Goal: Information Seeking & Learning: Compare options

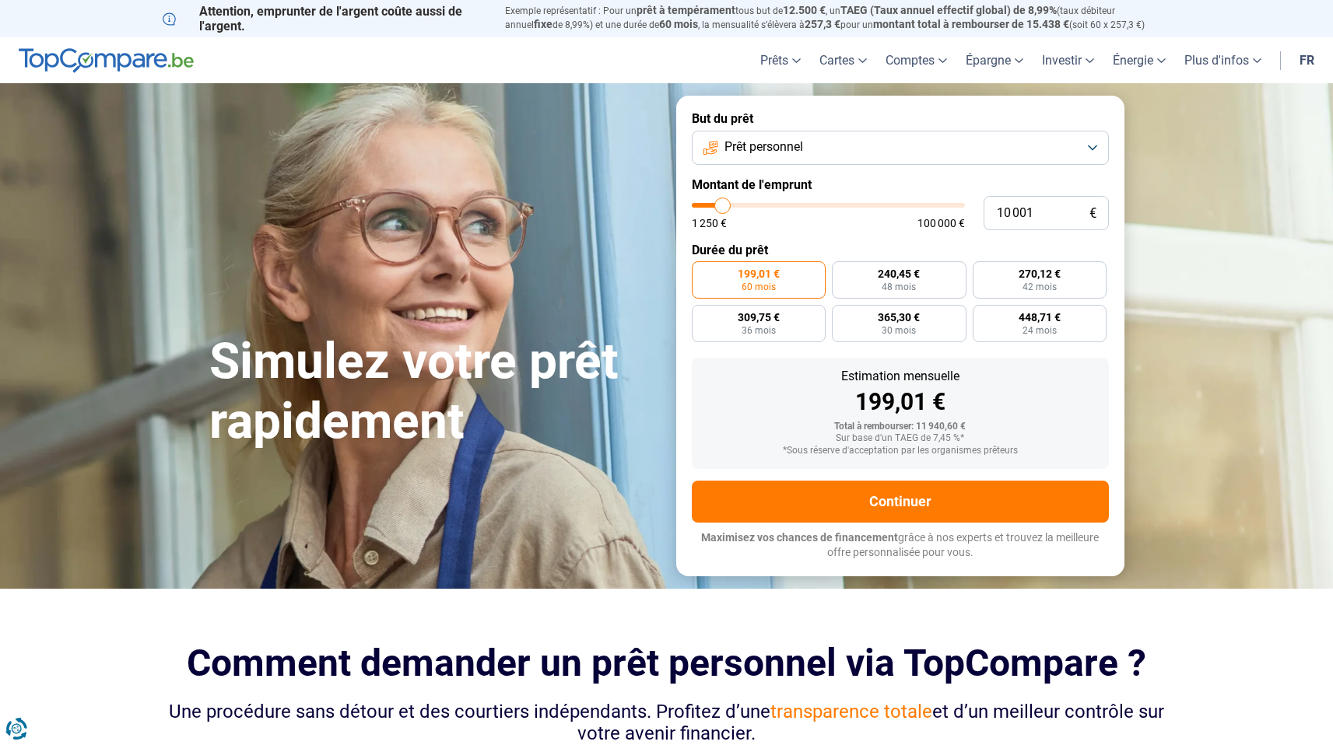
drag, startPoint x: 772, startPoint y: 165, endPoint x: 783, endPoint y: 147, distance: 20.6
click at [774, 163] on form "But du prêt Prêt personnel Montant de l'emprunt 10 001 € 1 250 € 100 000 € Duré…" at bounding box center [900, 336] width 448 height 480
click at [783, 147] on span "Prêt personnel" at bounding box center [763, 146] width 79 height 17
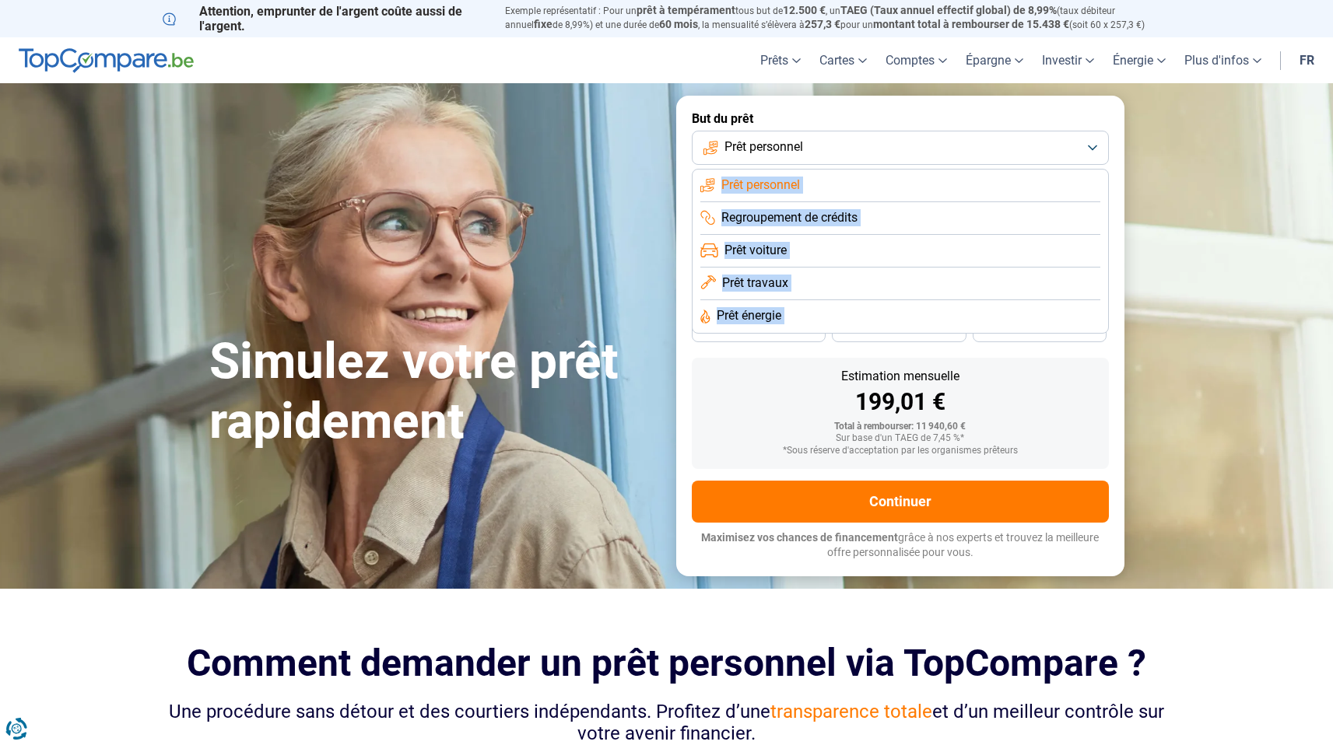
click at [762, 287] on span "Prêt travaux" at bounding box center [755, 283] width 66 height 17
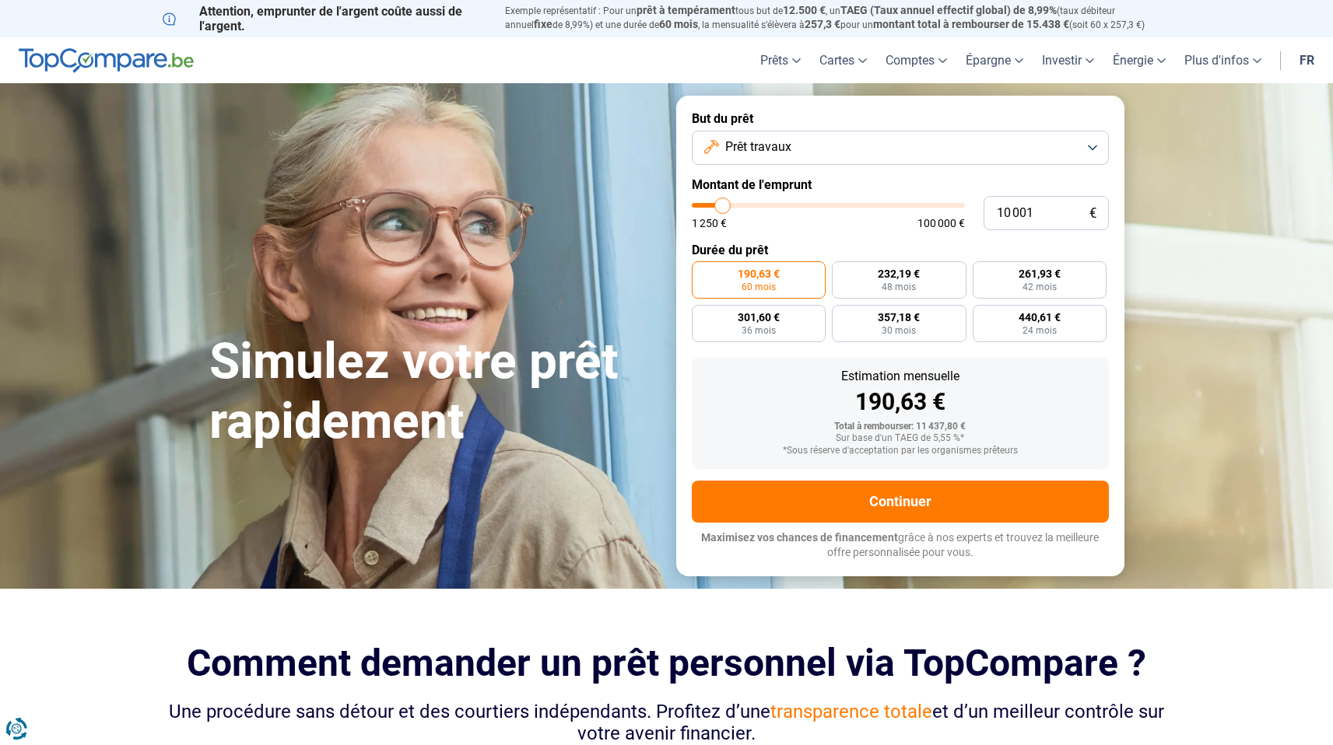
type input "12 750"
type input "12750"
type input "13 750"
type input "13750"
type input "16 500"
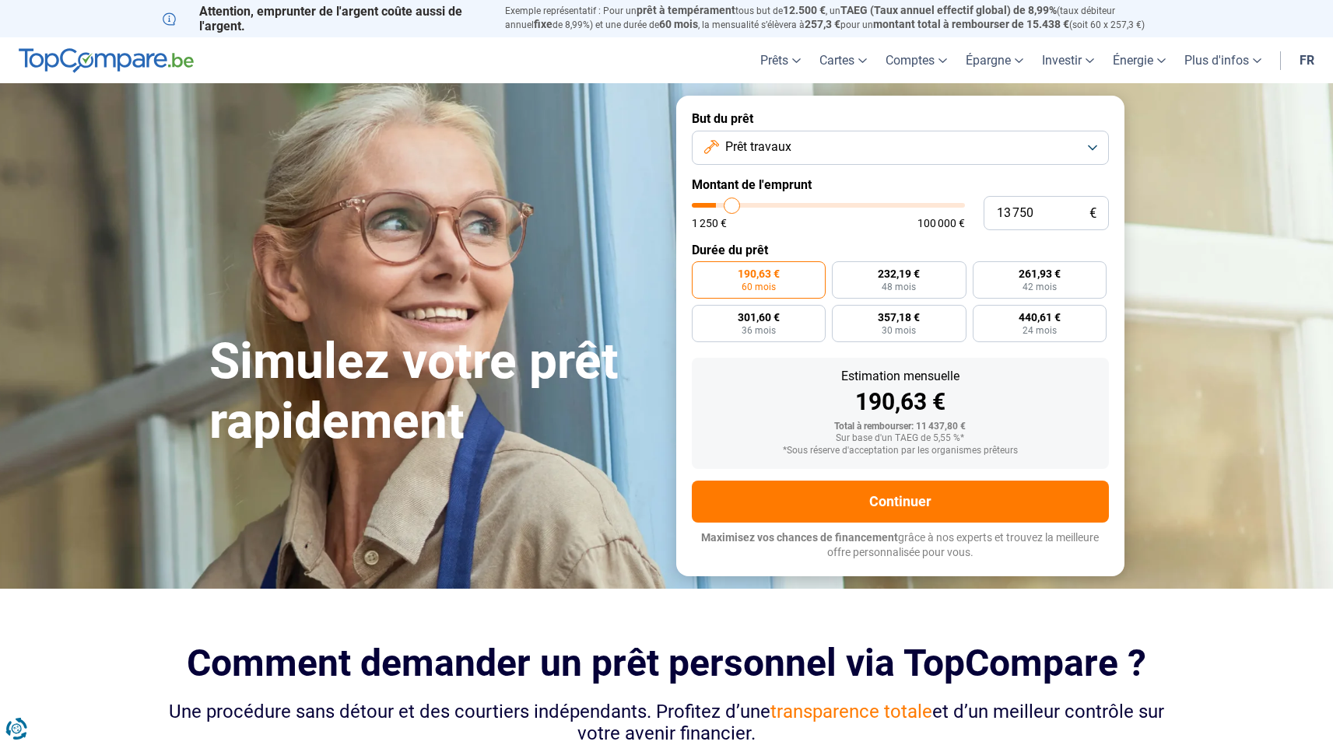
type input "16500"
type input "19 500"
type input "19500"
type input "22 500"
type input "22500"
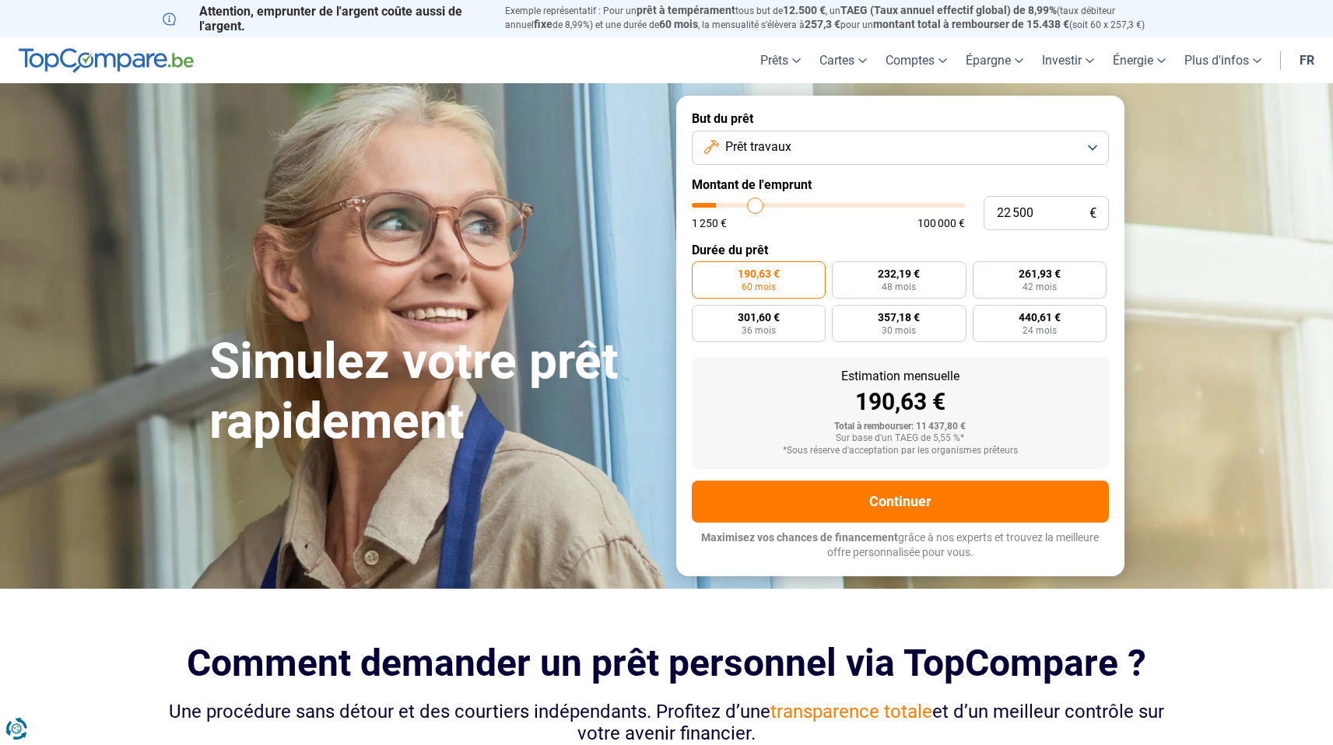
type input "25 500"
type input "25500"
type input "28 250"
type input "28250"
type input "30 750"
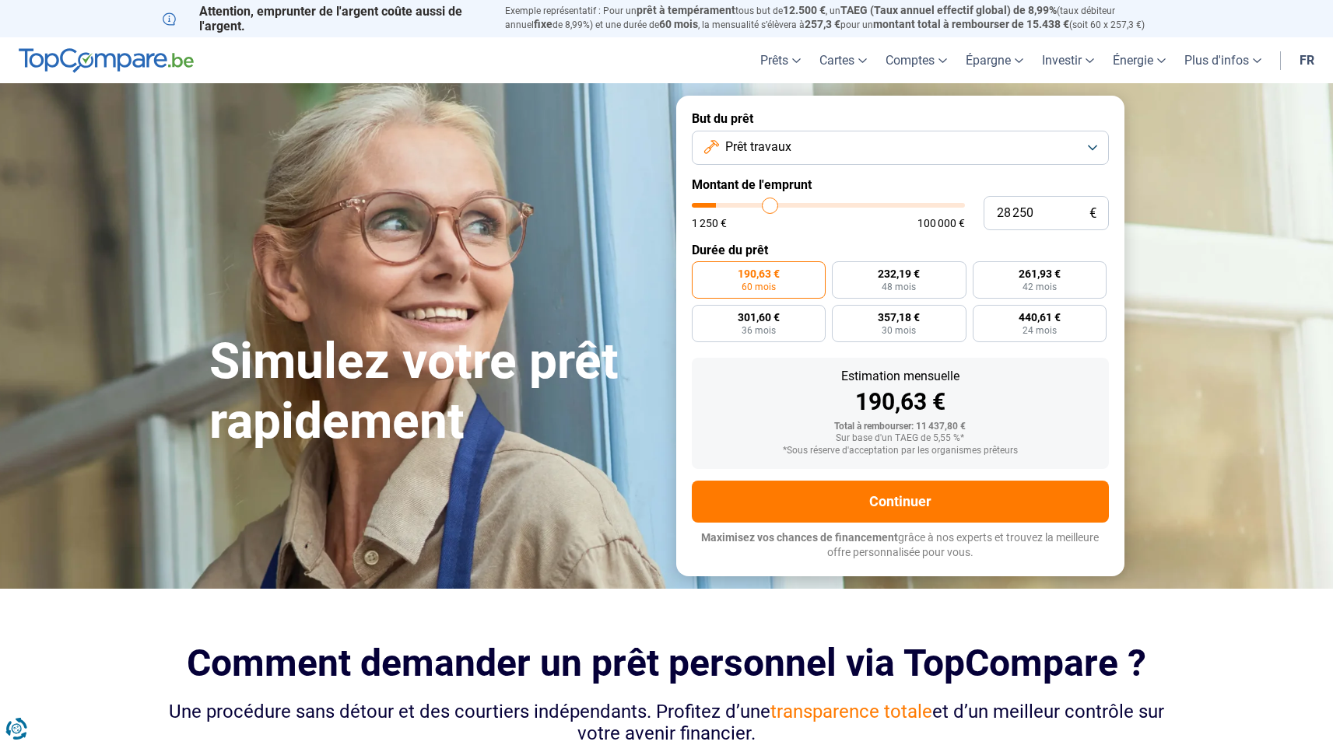
type input "30750"
type input "33 250"
type input "33250"
type input "34 500"
type input "34500"
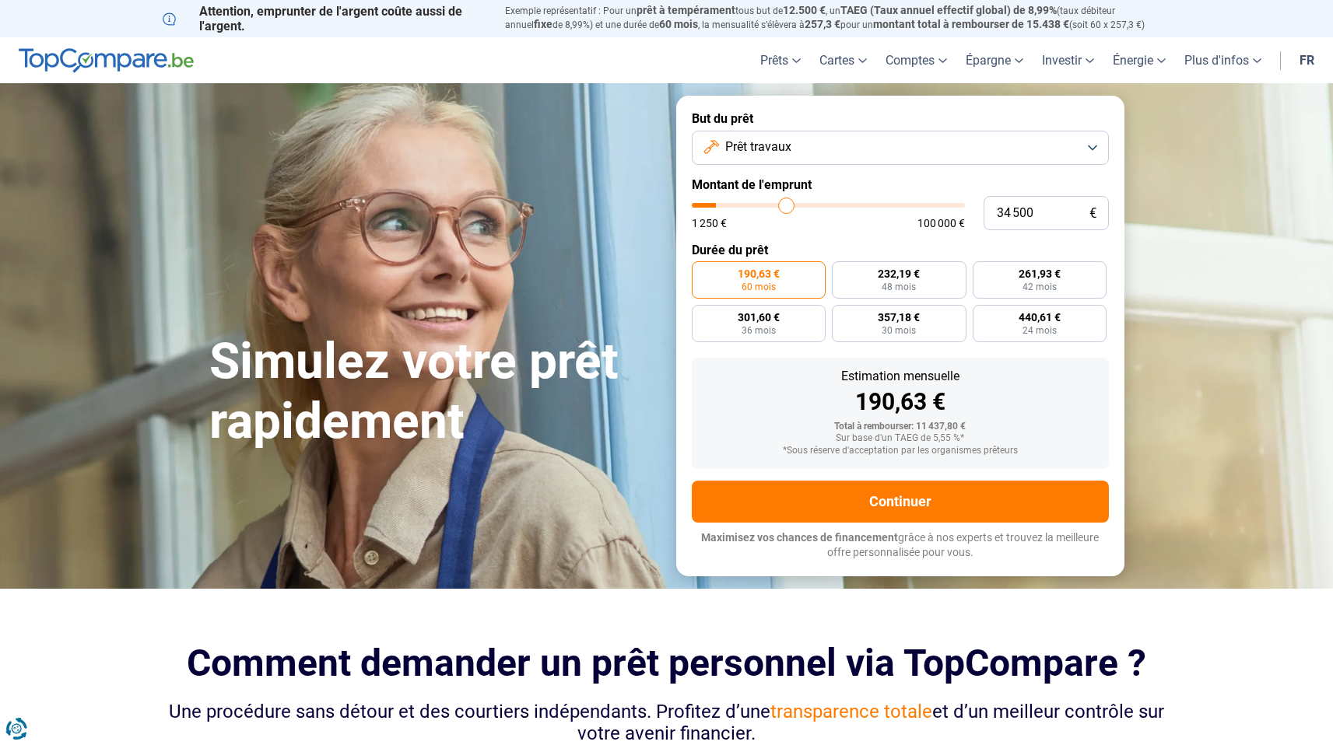
type input "36 000"
type input "36000"
type input "36 750"
type input "36750"
type input "37 250"
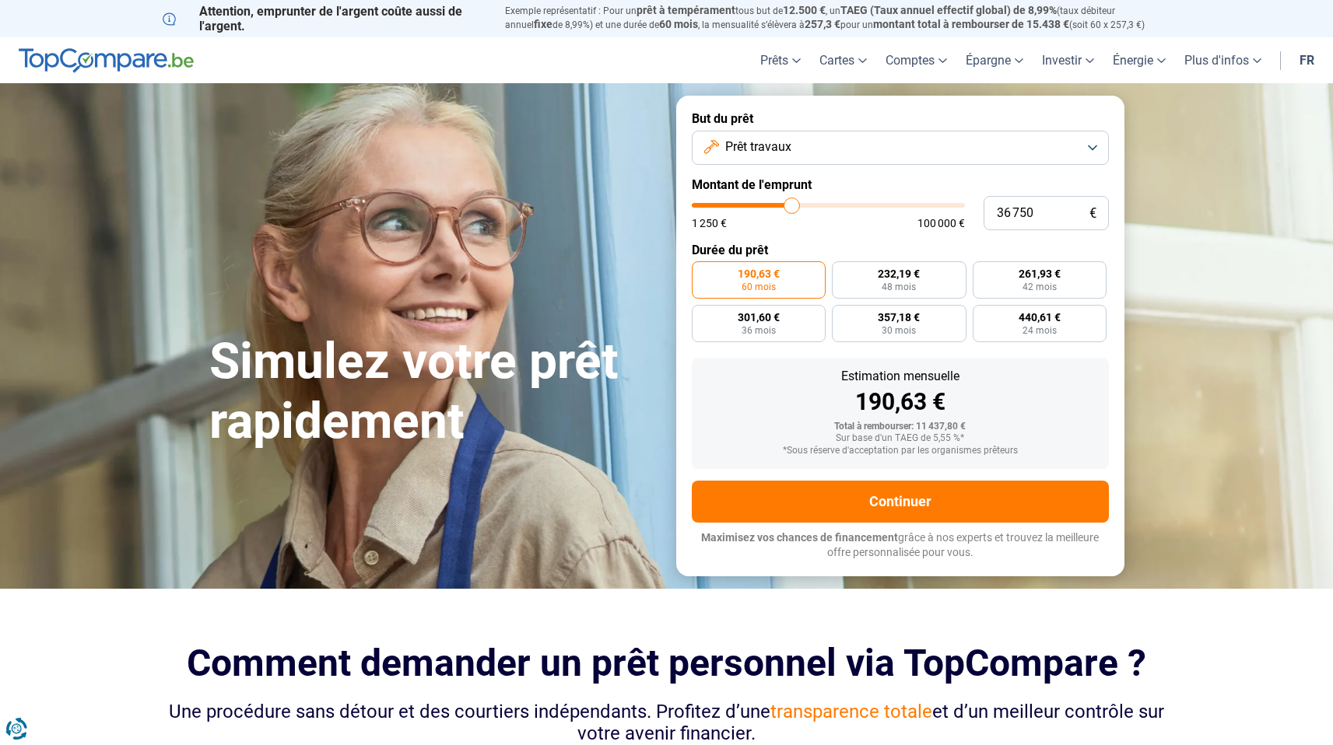
type input "37250"
type input "37 500"
type input "37500"
type input "37 750"
type input "37750"
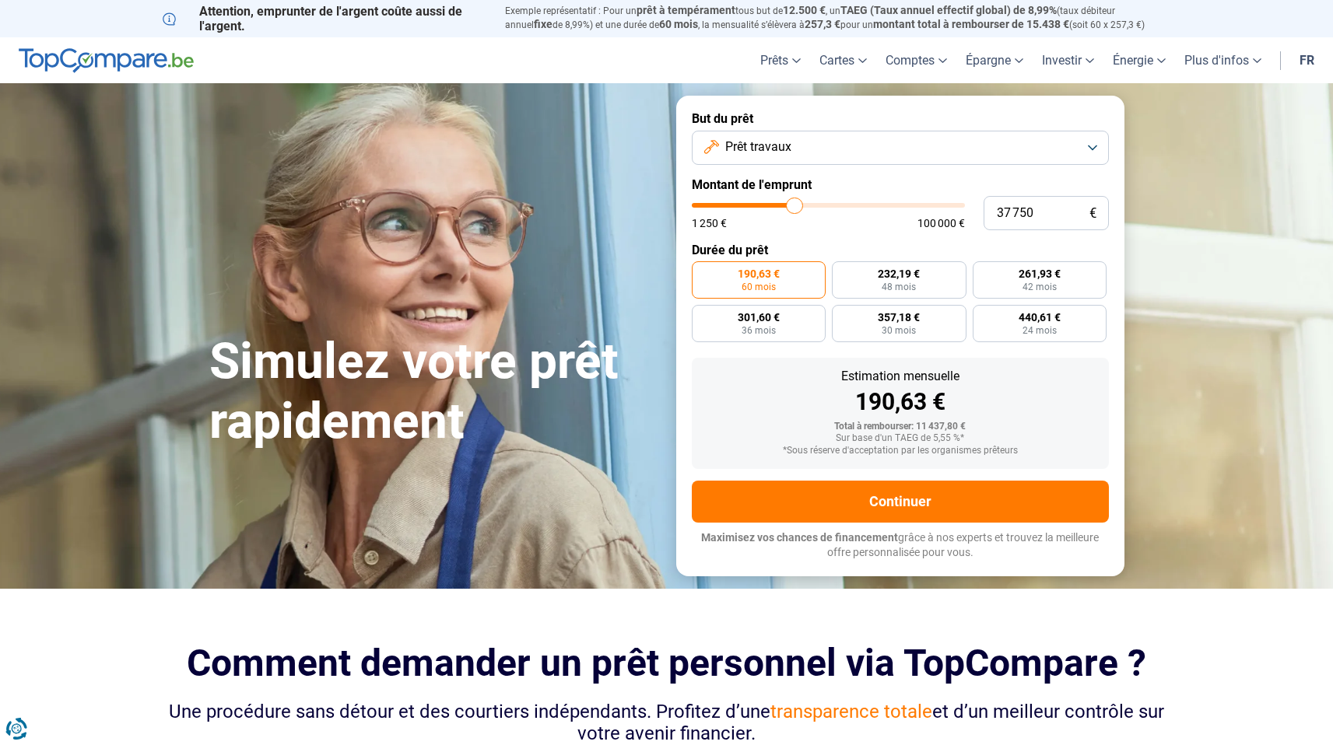
type input "38 000"
type input "38000"
type input "38 250"
type input "38250"
type input "38 500"
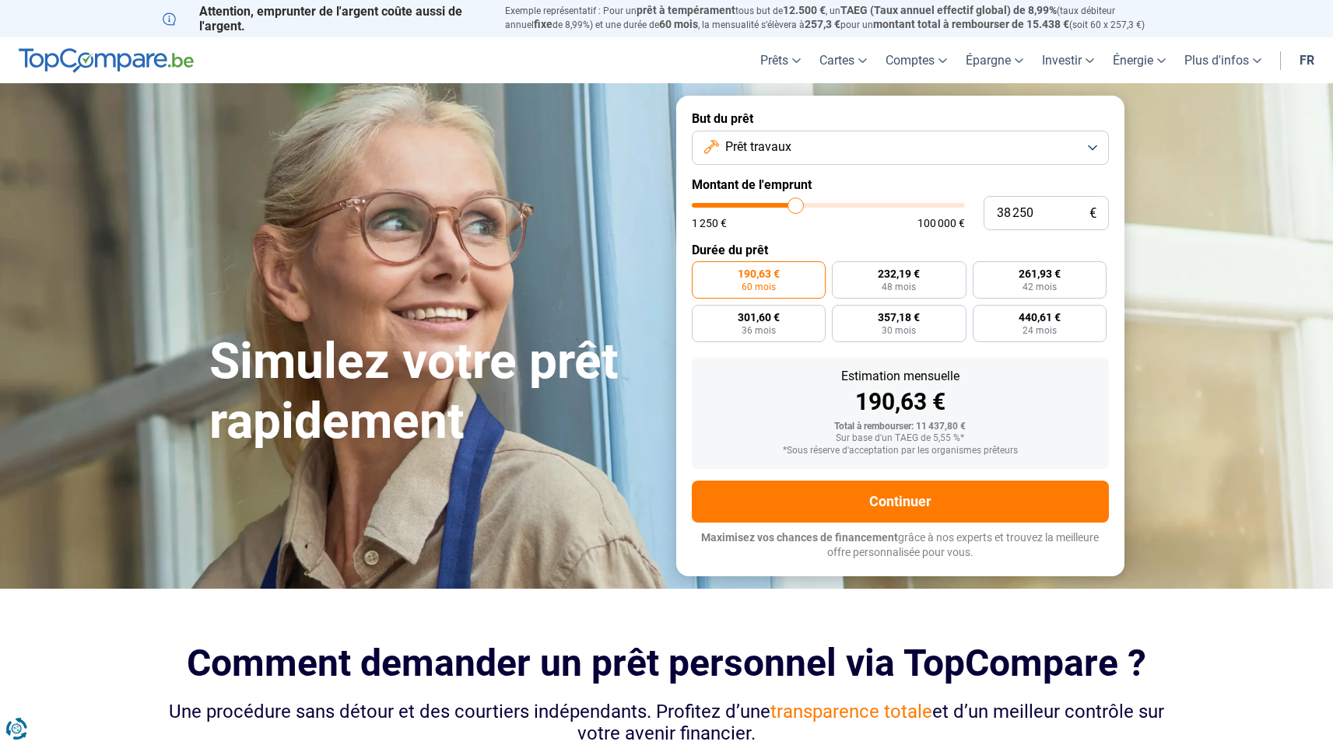
type input "38500"
type input "38 750"
type input "38750"
type input "39 000"
type input "39000"
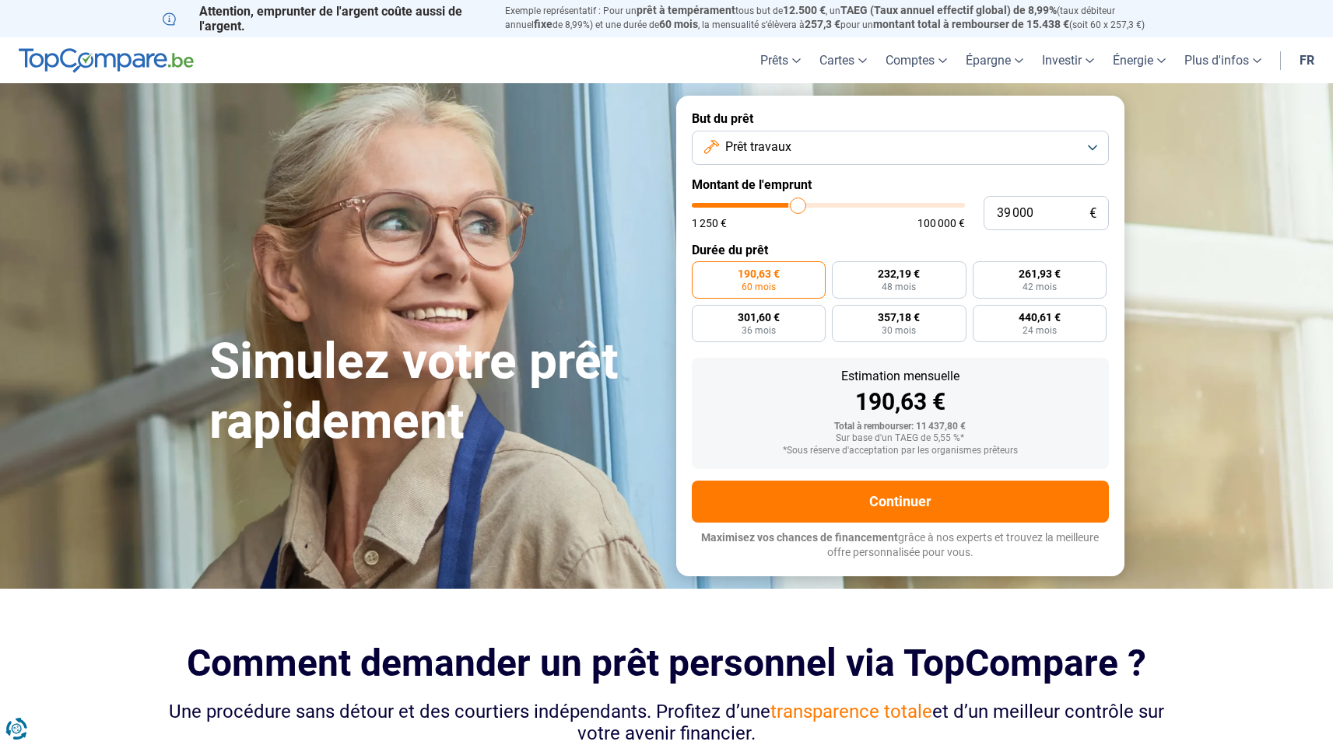
type input "39 250"
type input "39250"
type input "39 500"
type input "39500"
type input "39 750"
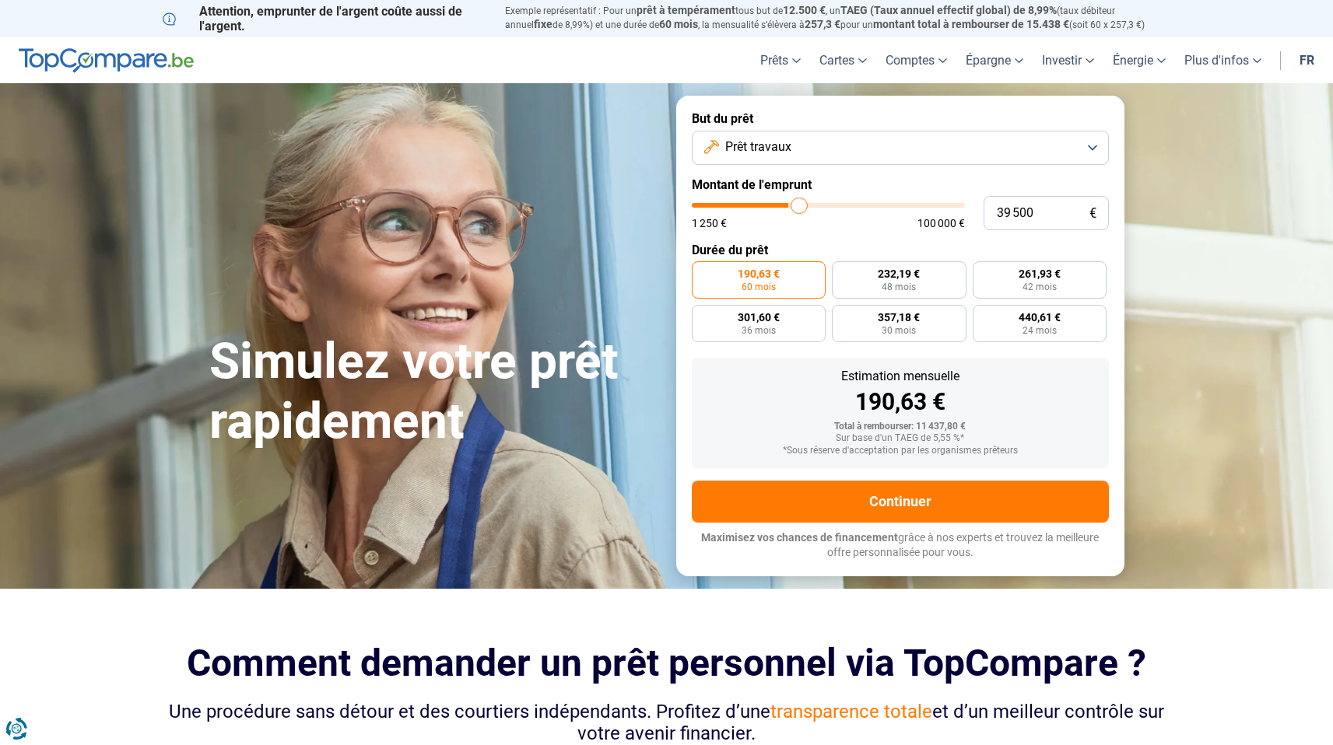
type input "39750"
type input "40 000"
type input "40000"
type input "40 250"
type input "40250"
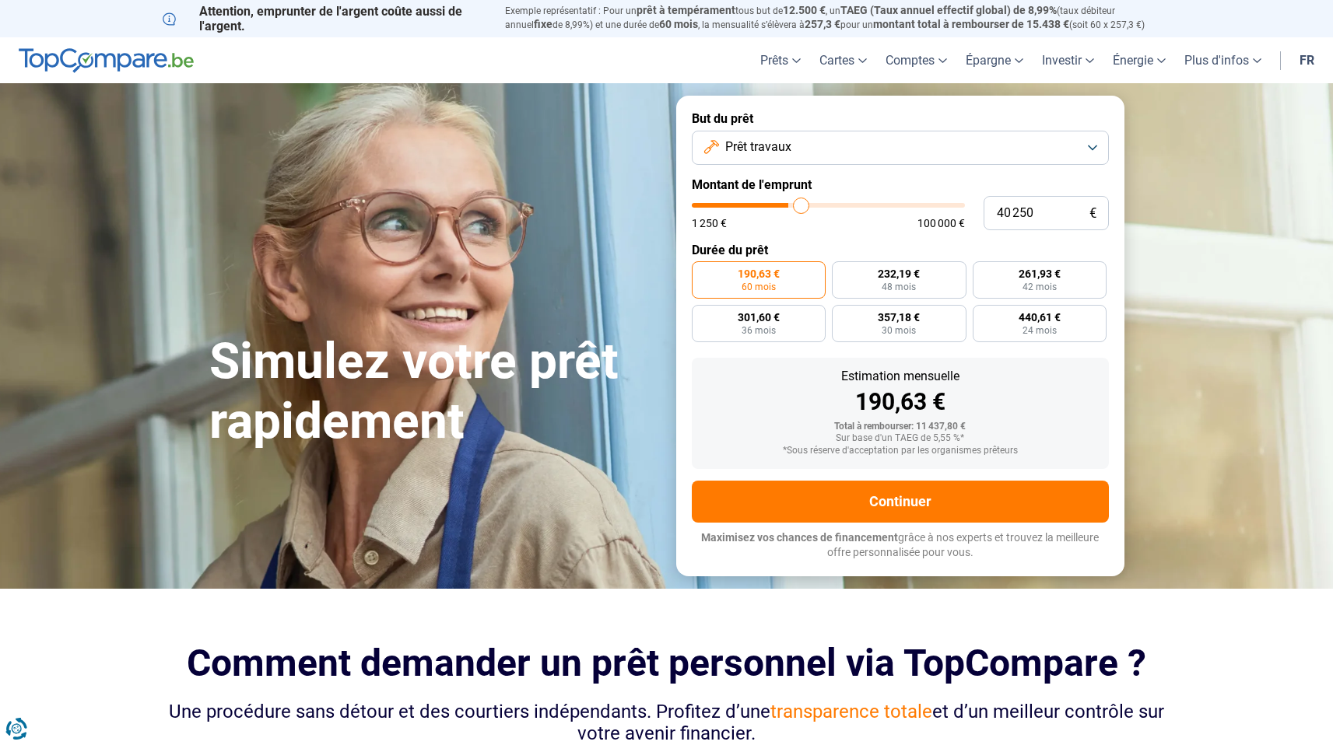
type input "40 500"
type input "40500"
type input "40 750"
type input "40750"
type input "41 000"
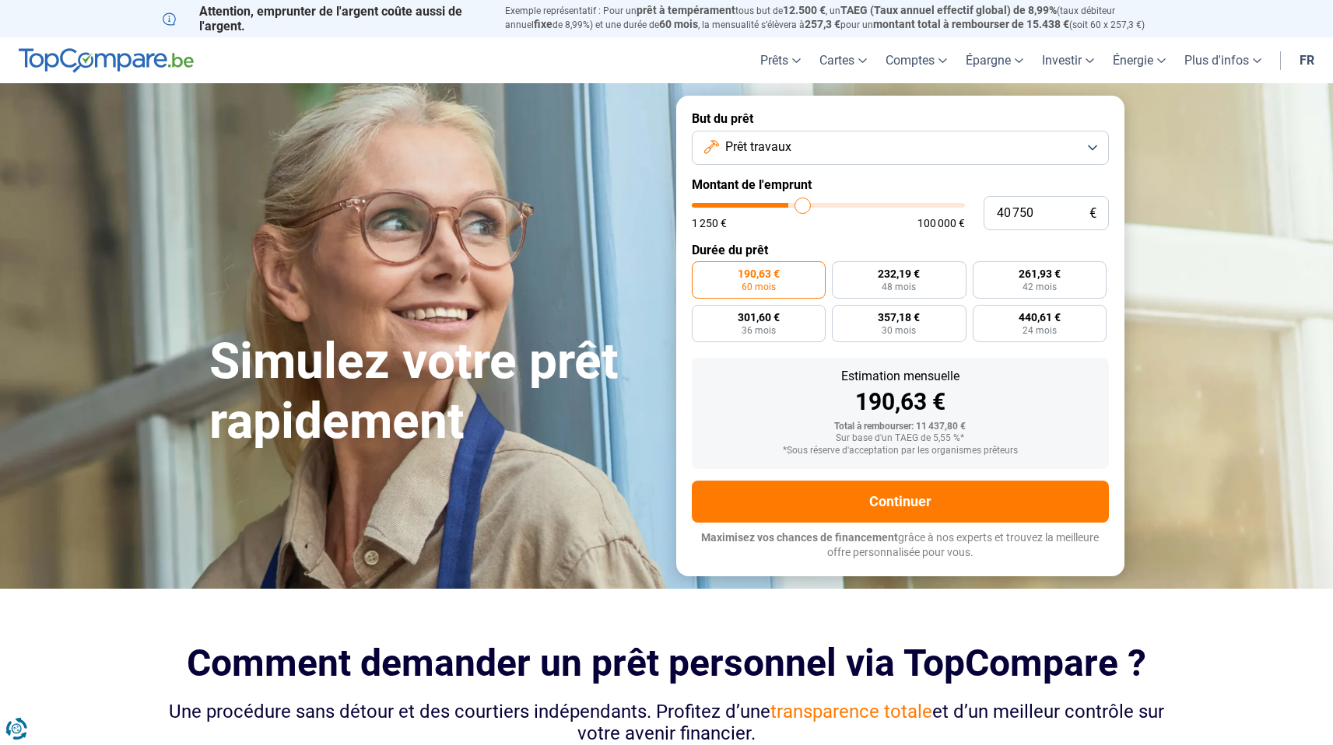
type input "41000"
type input "41 250"
type input "41250"
type input "41 500"
type input "41500"
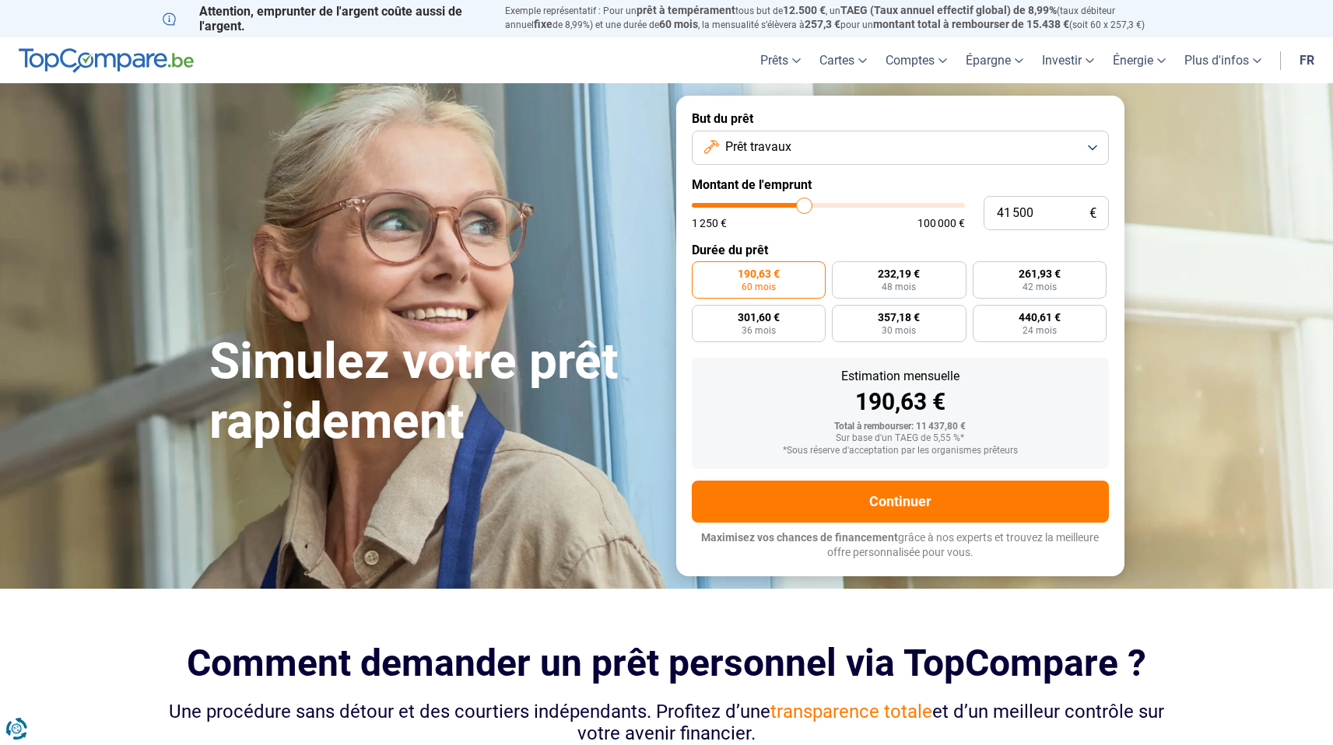
type input "41 750"
type input "41750"
type input "42 000"
type input "42000"
type input "42 250"
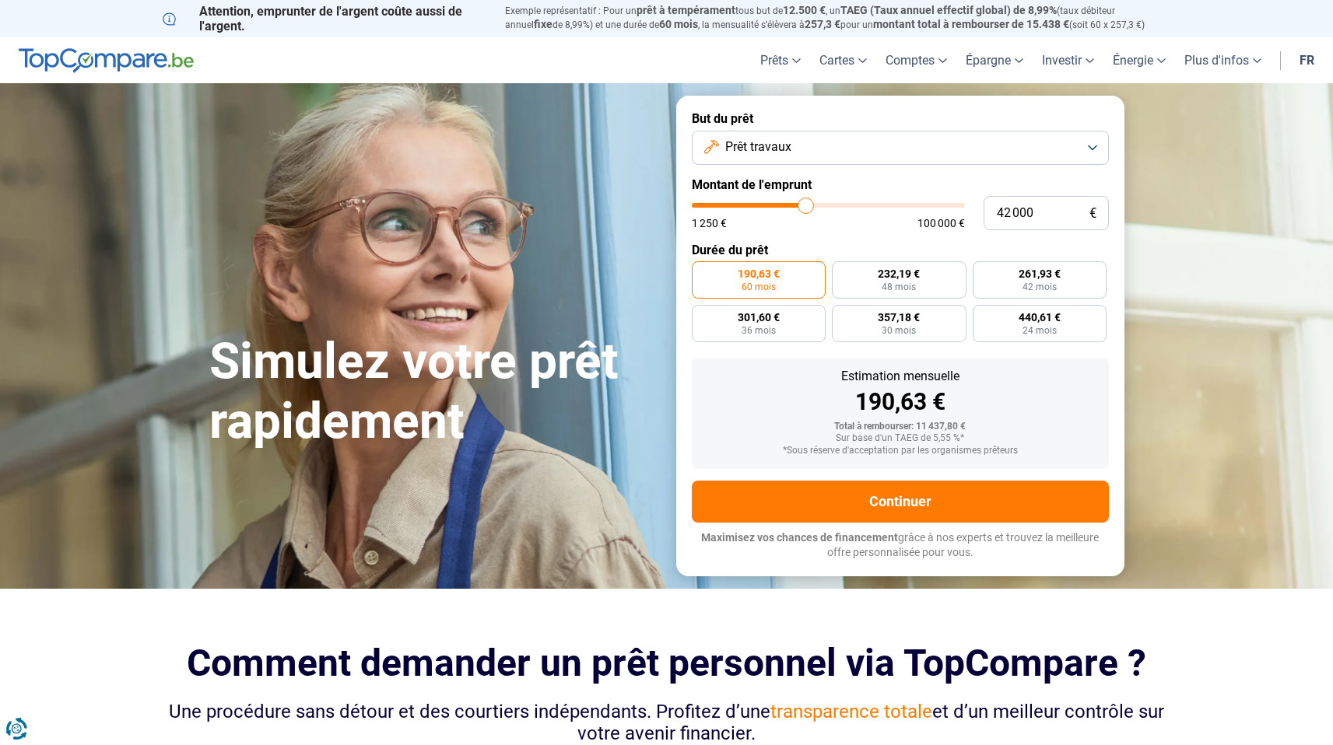
type input "42250"
type input "42 500"
type input "42500"
type input "42 750"
type input "42750"
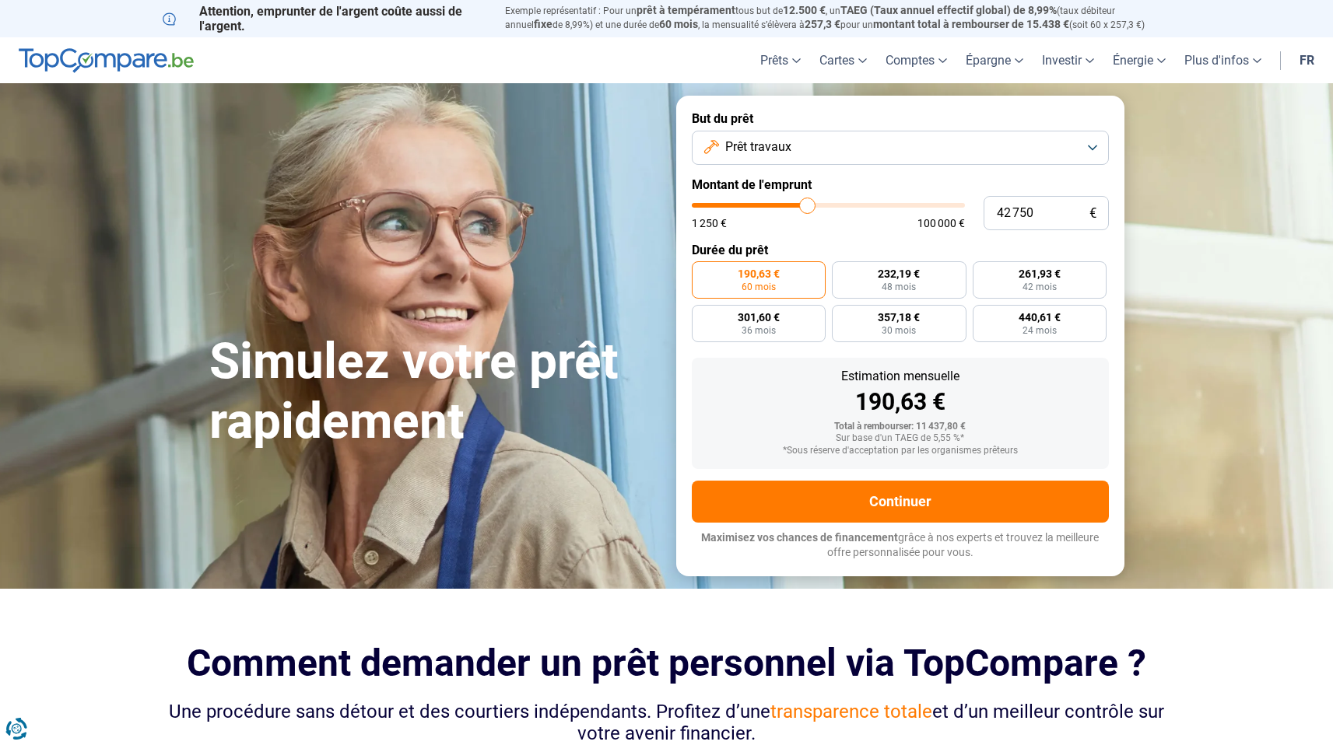
type input "43 250"
type input "43250"
type input "43 750"
type input "43750"
type input "44 000"
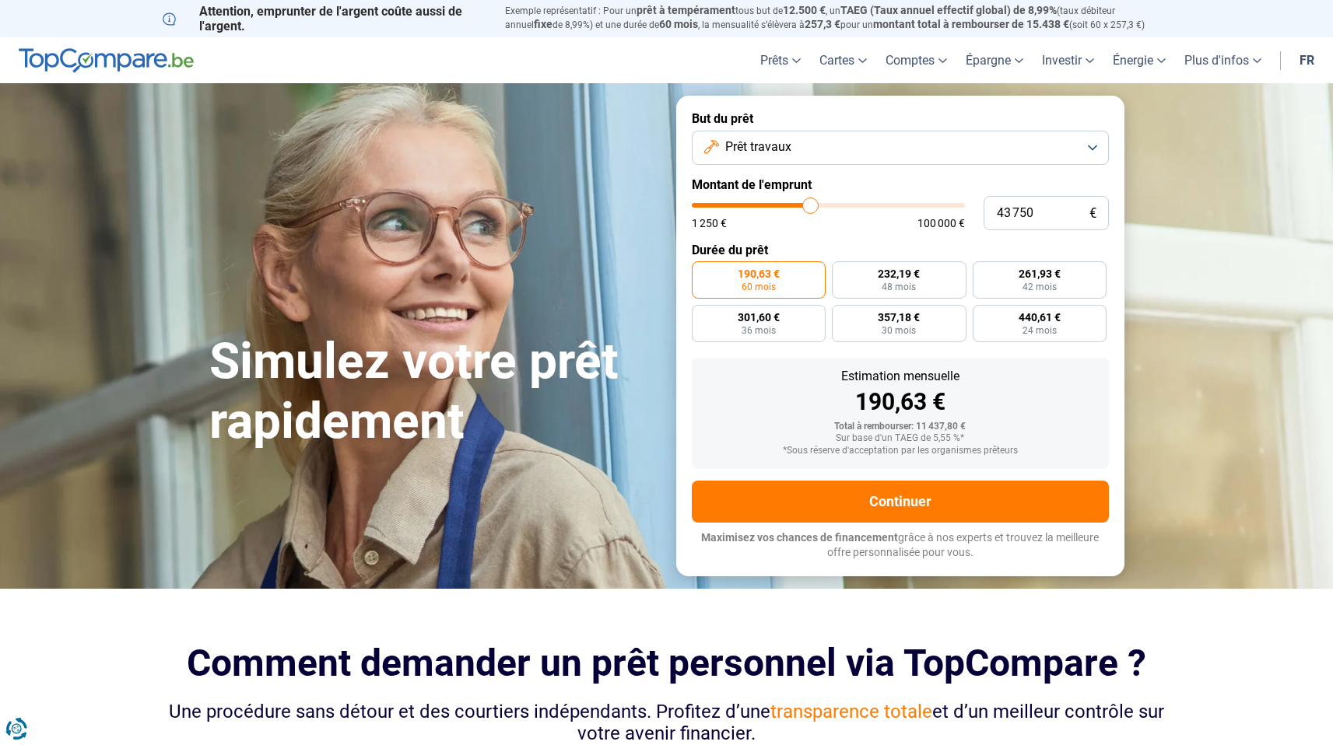
type input "44000"
type input "44 500"
type input "44500"
type input "45 000"
type input "45000"
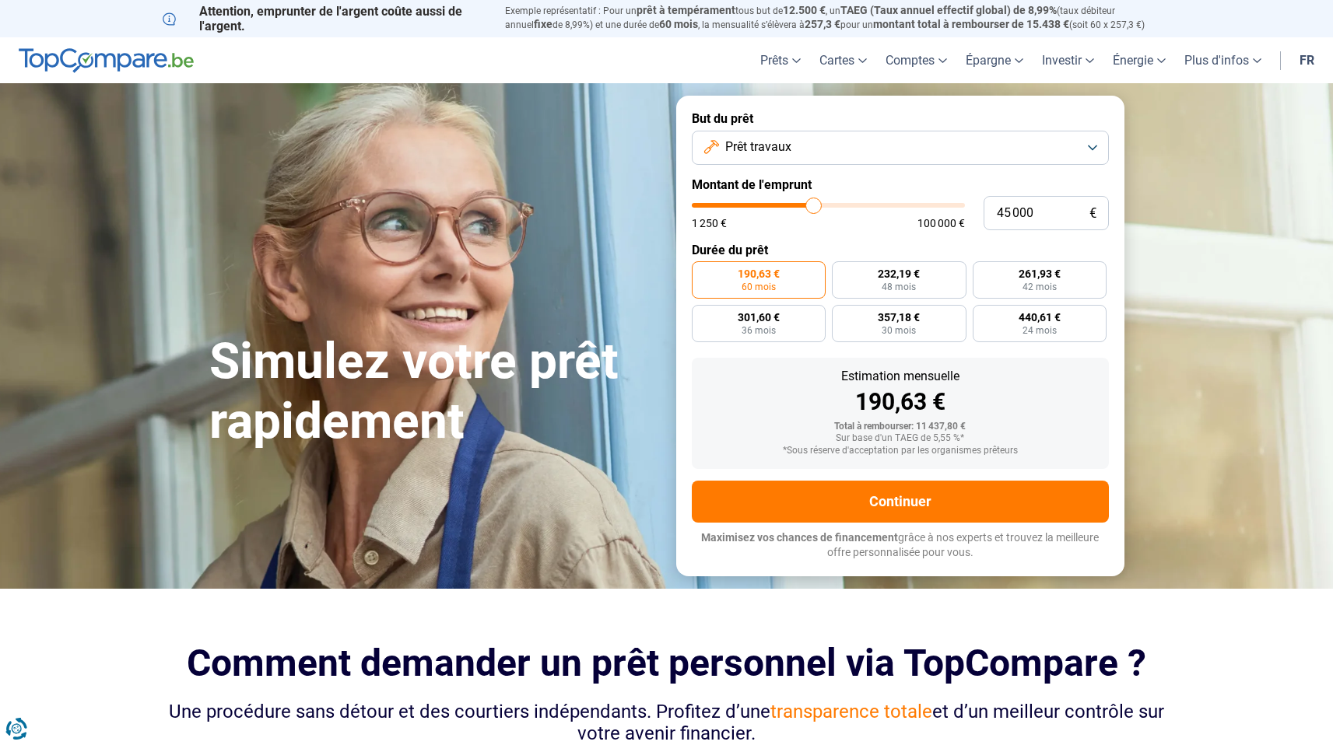
type input "45 250"
type input "45250"
type input "45 750"
type input "45750"
type input "46 000"
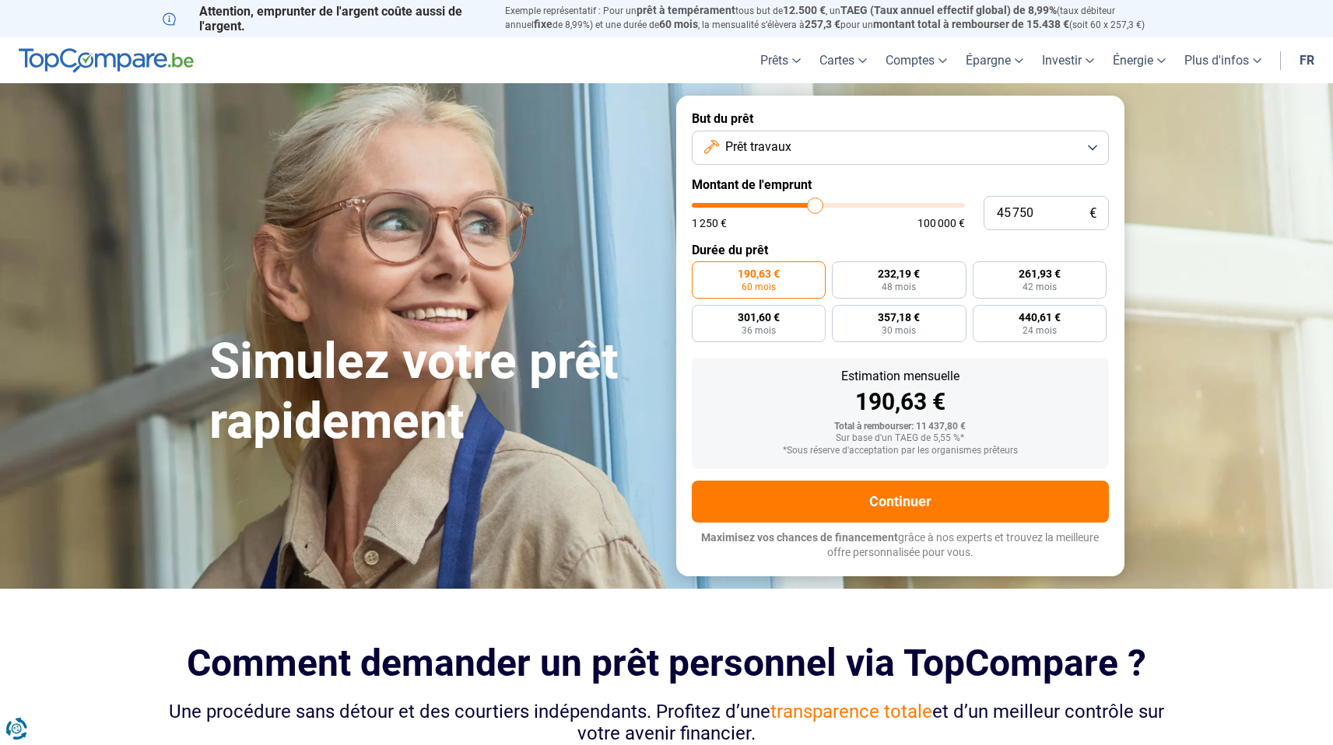
type input "46000"
type input "46 250"
type input "46250"
type input "46 500"
type input "46500"
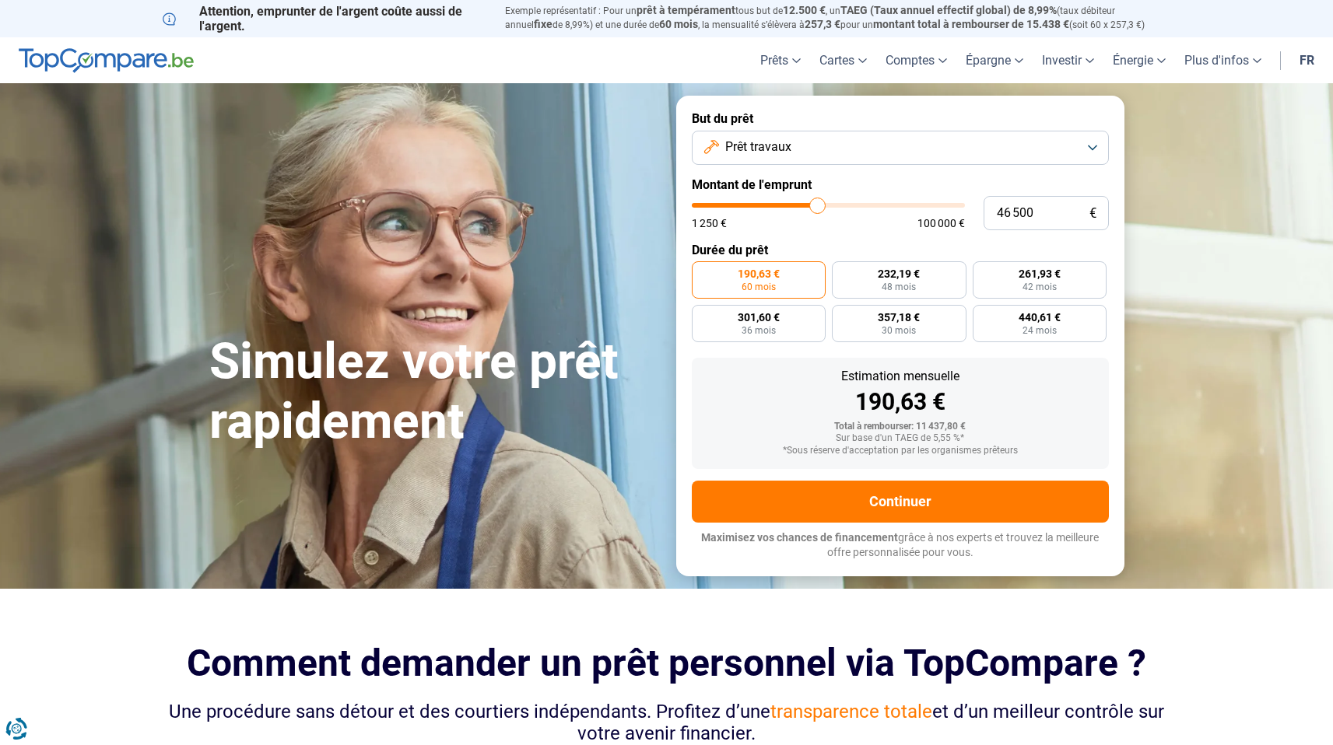
type input "46 750"
type input "46750"
type input "47 000"
type input "47000"
type input "47 250"
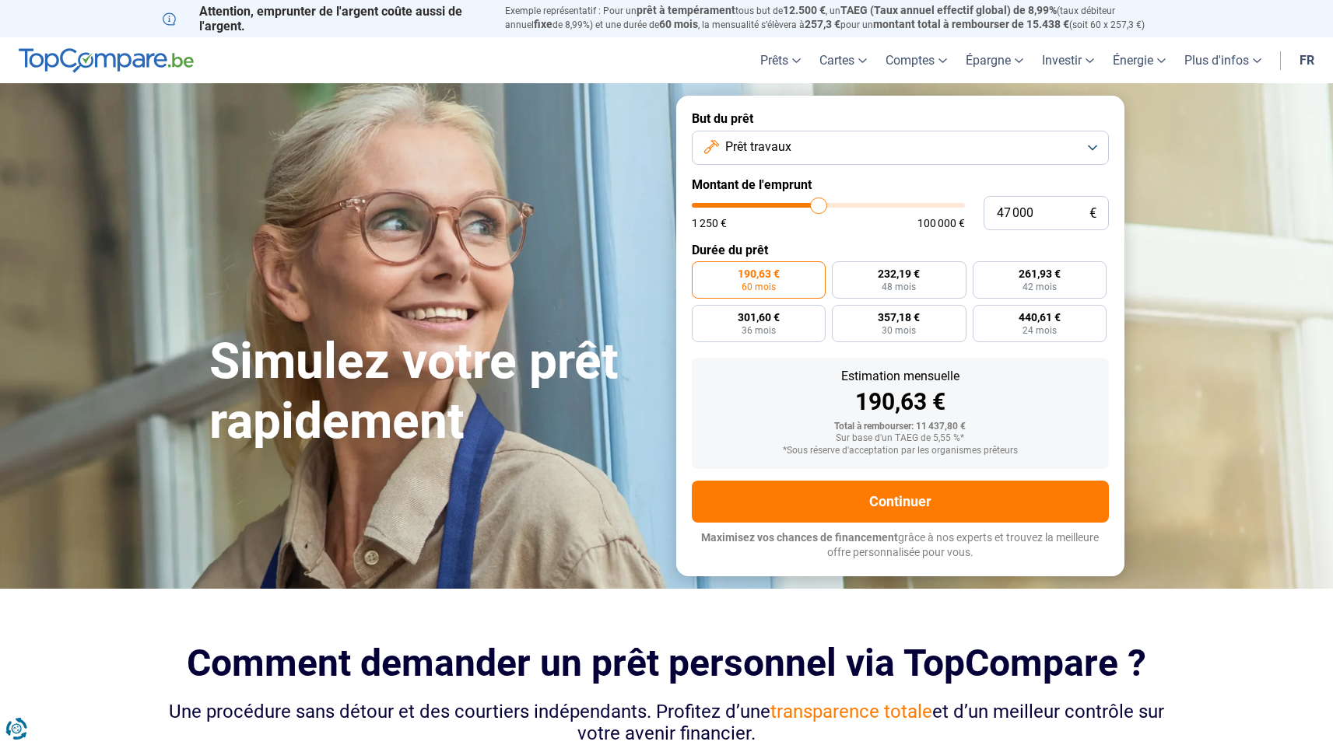
type input "47250"
type input "47 500"
type input "47500"
type input "47 750"
type input "47750"
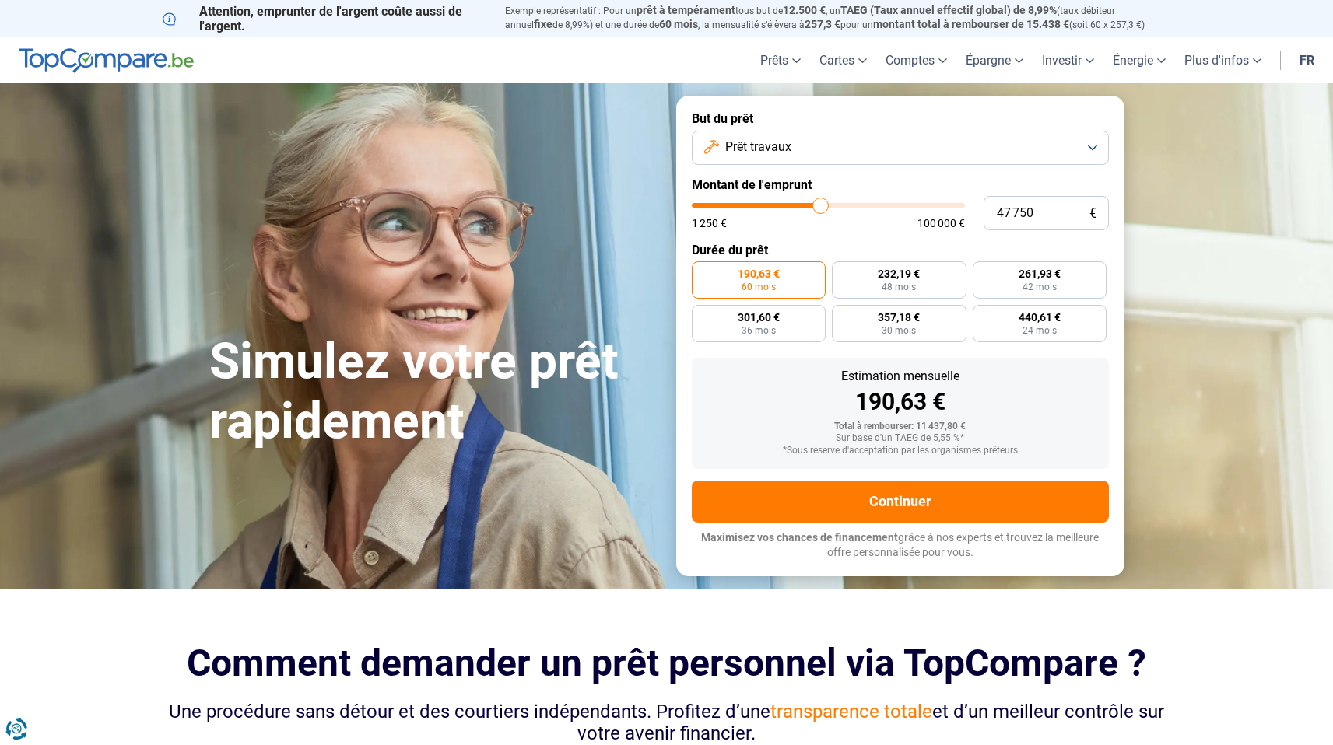
type input "48 000"
type input "48000"
type input "48 250"
type input "48250"
type input "48 500"
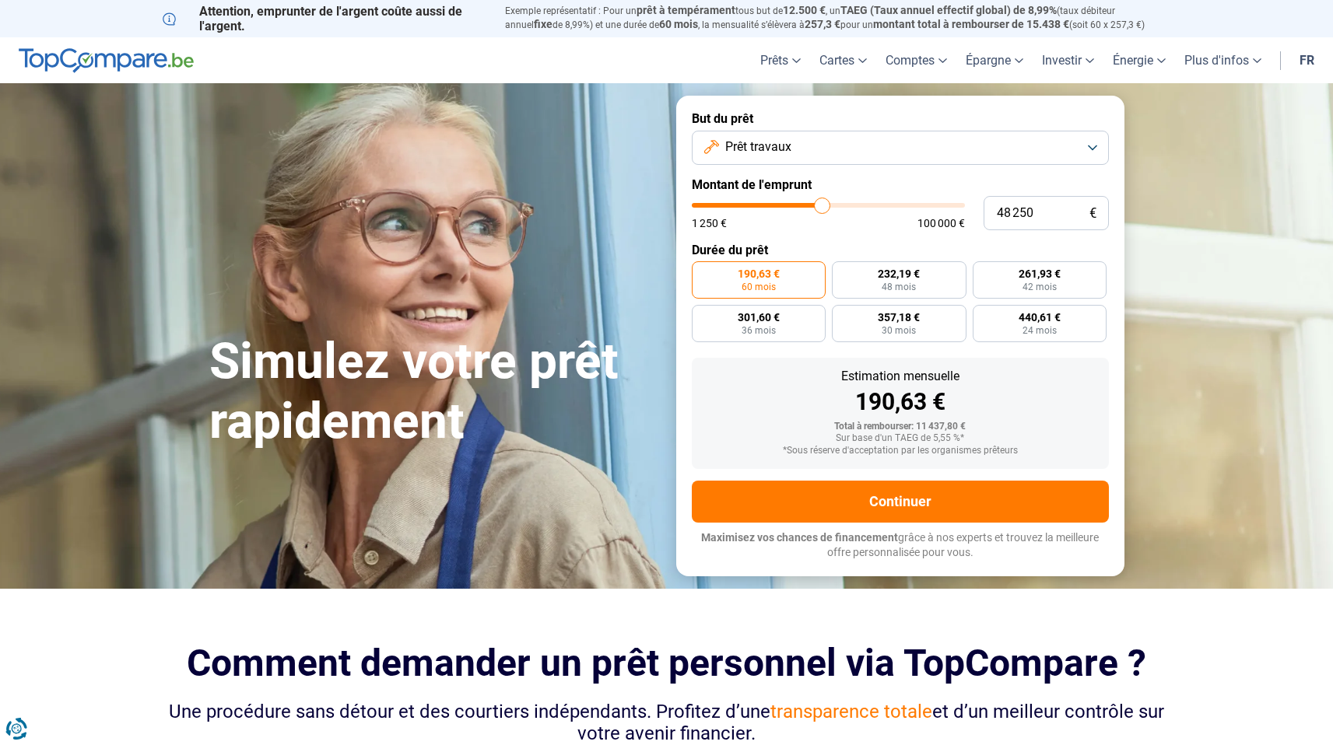
type input "48500"
type input "48 750"
type input "48750"
type input "49 000"
type input "49000"
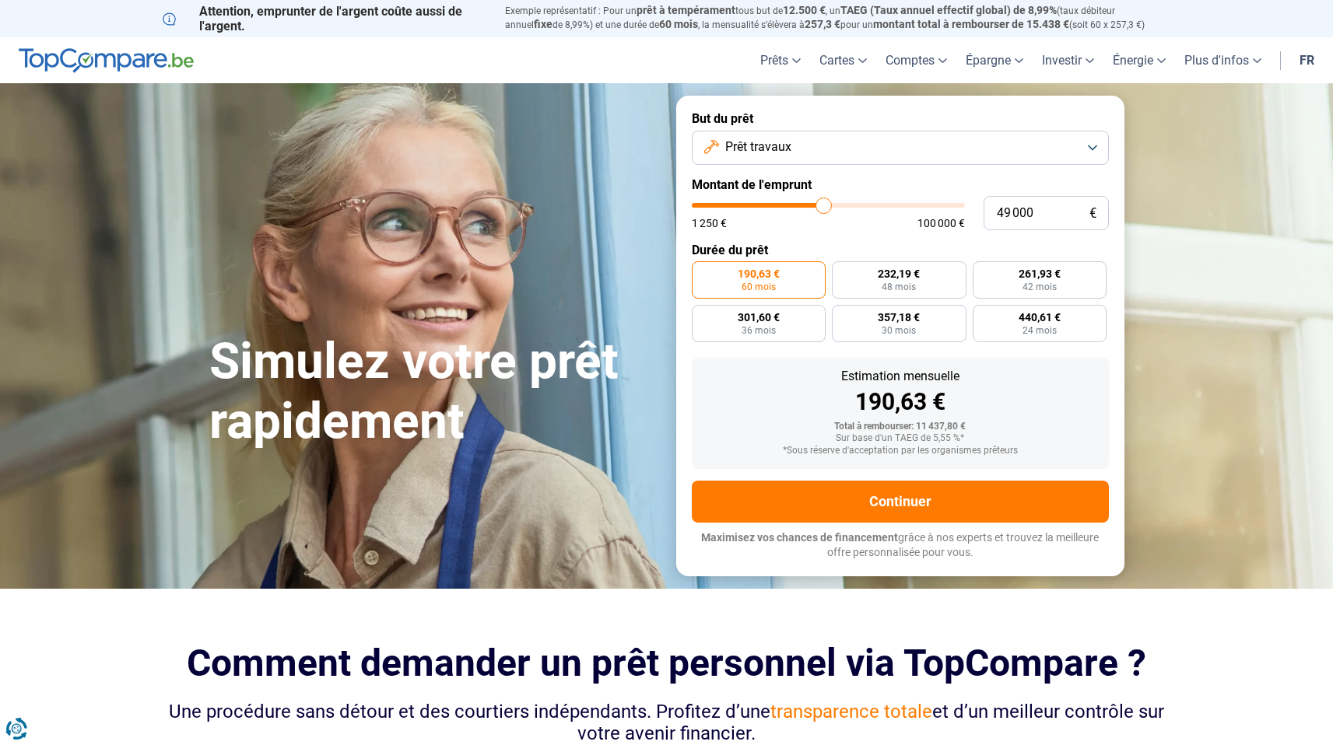
type input "49 250"
type input "49250"
type input "49 500"
type input "49500"
type input "49 750"
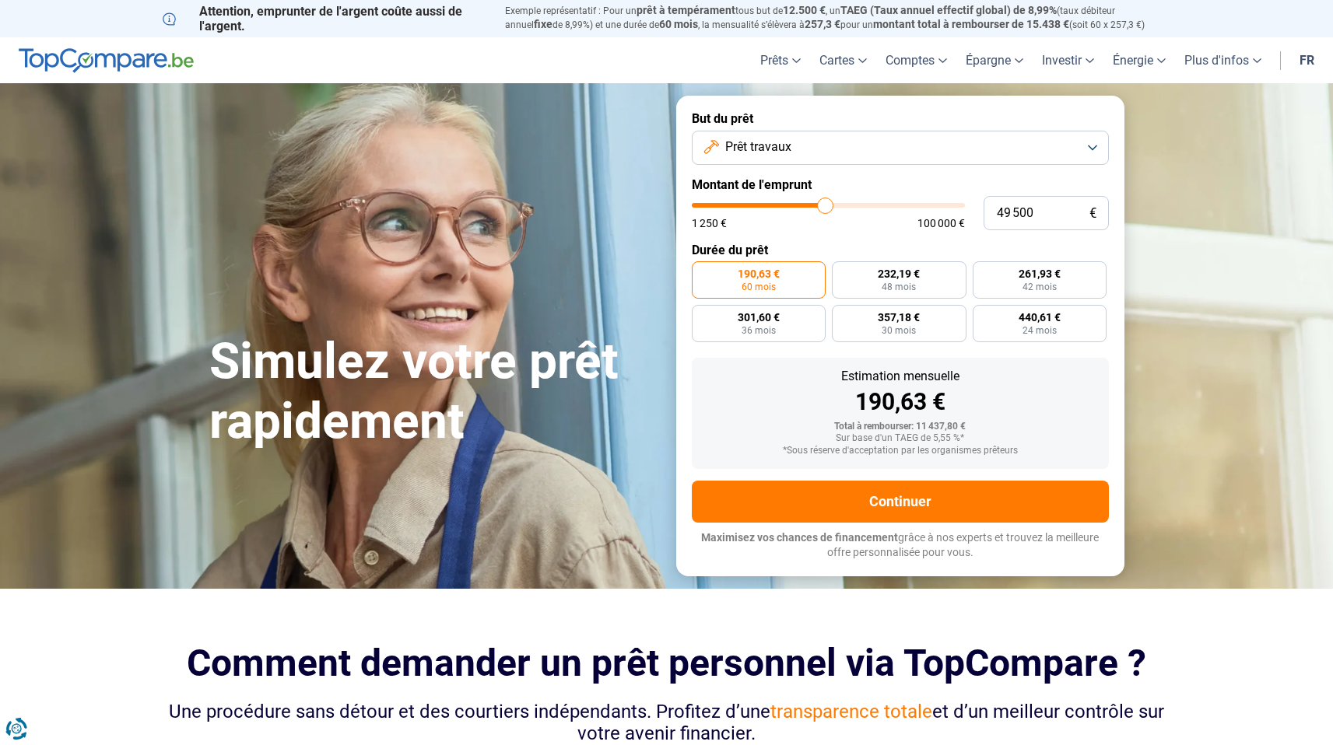
type input "49750"
type input "50 000"
drag, startPoint x: 726, startPoint y: 209, endPoint x: 825, endPoint y: 211, distance: 99.6
type input "50000"
click at [825, 208] on input "range" at bounding box center [828, 205] width 273 height 5
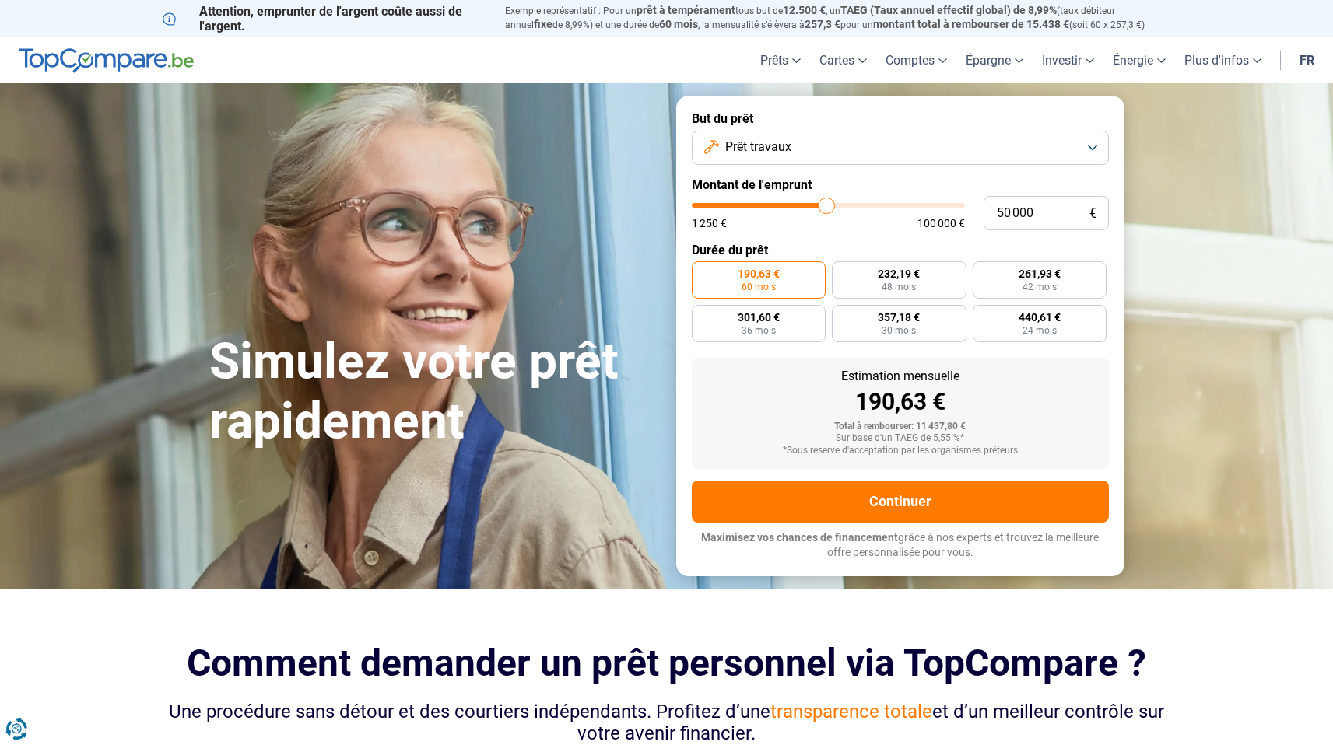
radio input "false"
type input "49 250"
type input "49250"
type input "50 500"
type input "50500"
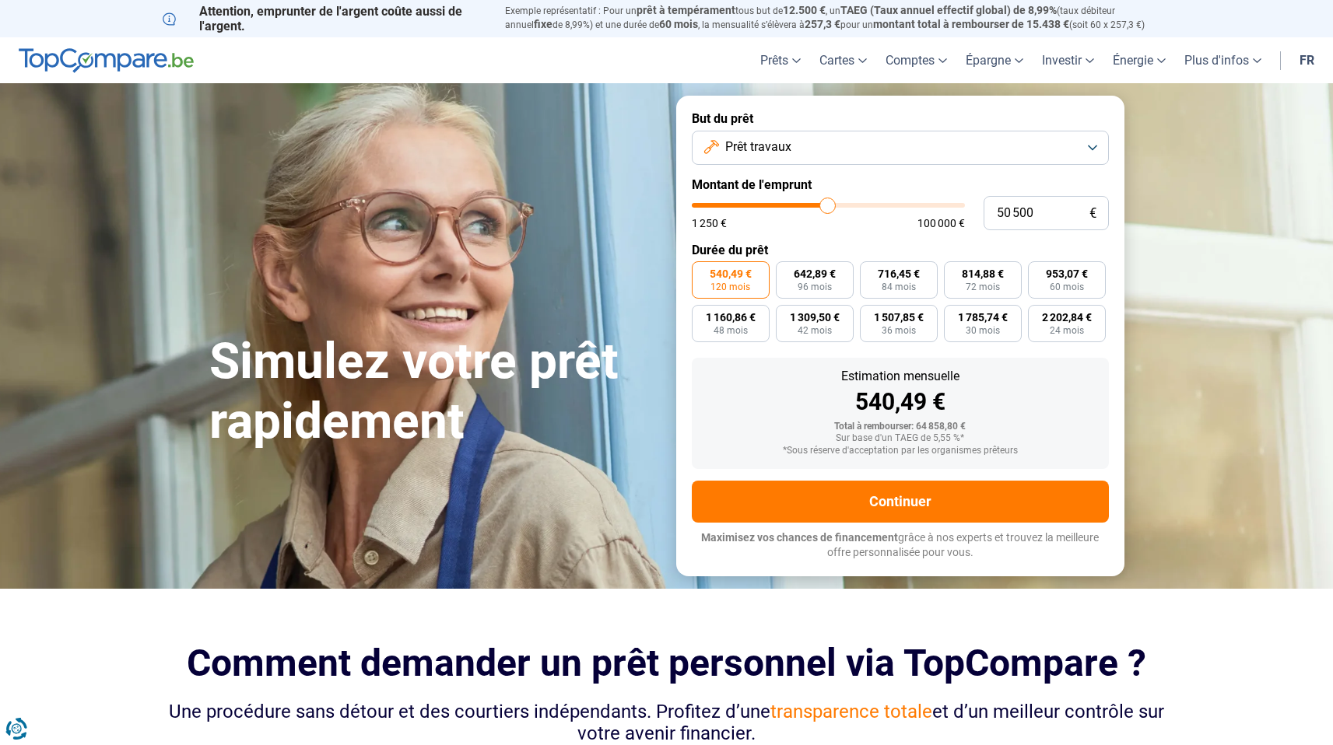
type input "52 000"
type input "52000"
type input "54 000"
type input "54000"
type input "57 500"
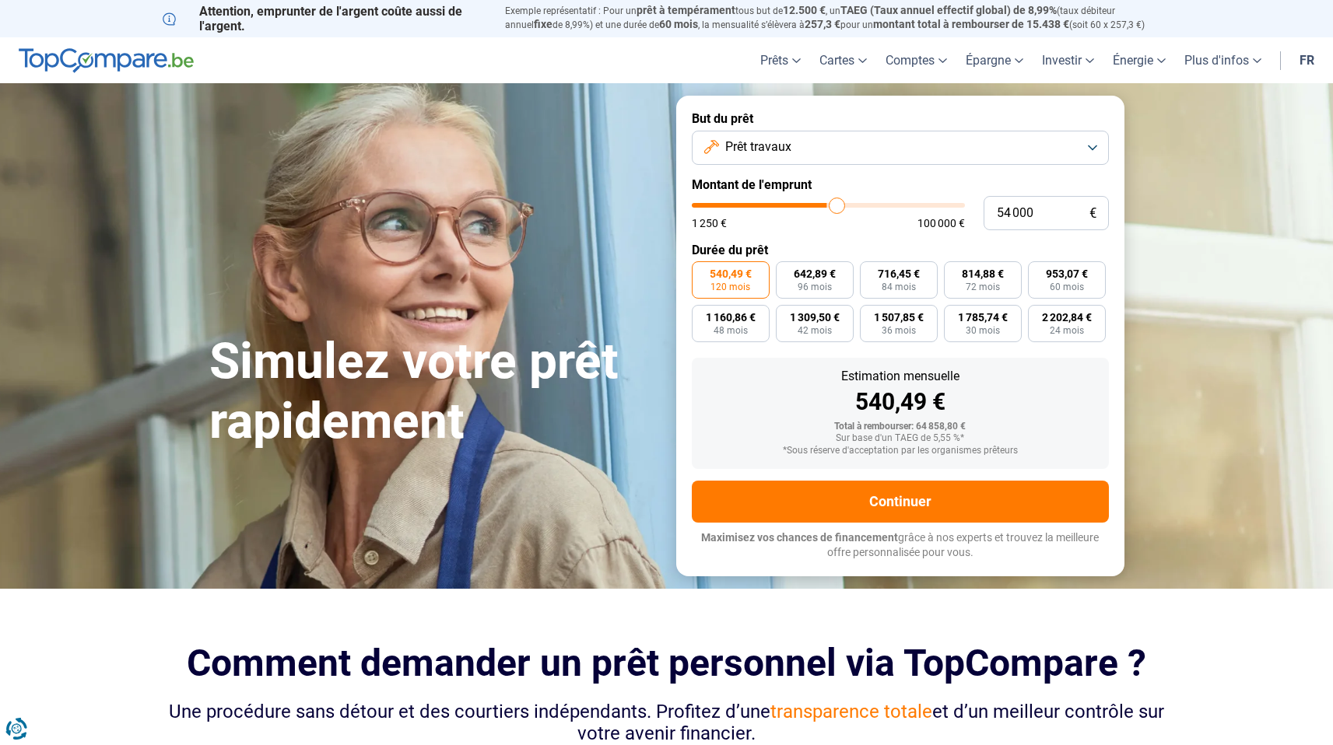
type input "57500"
type input "61 000"
type input "61000"
type input "64 750"
type input "64750"
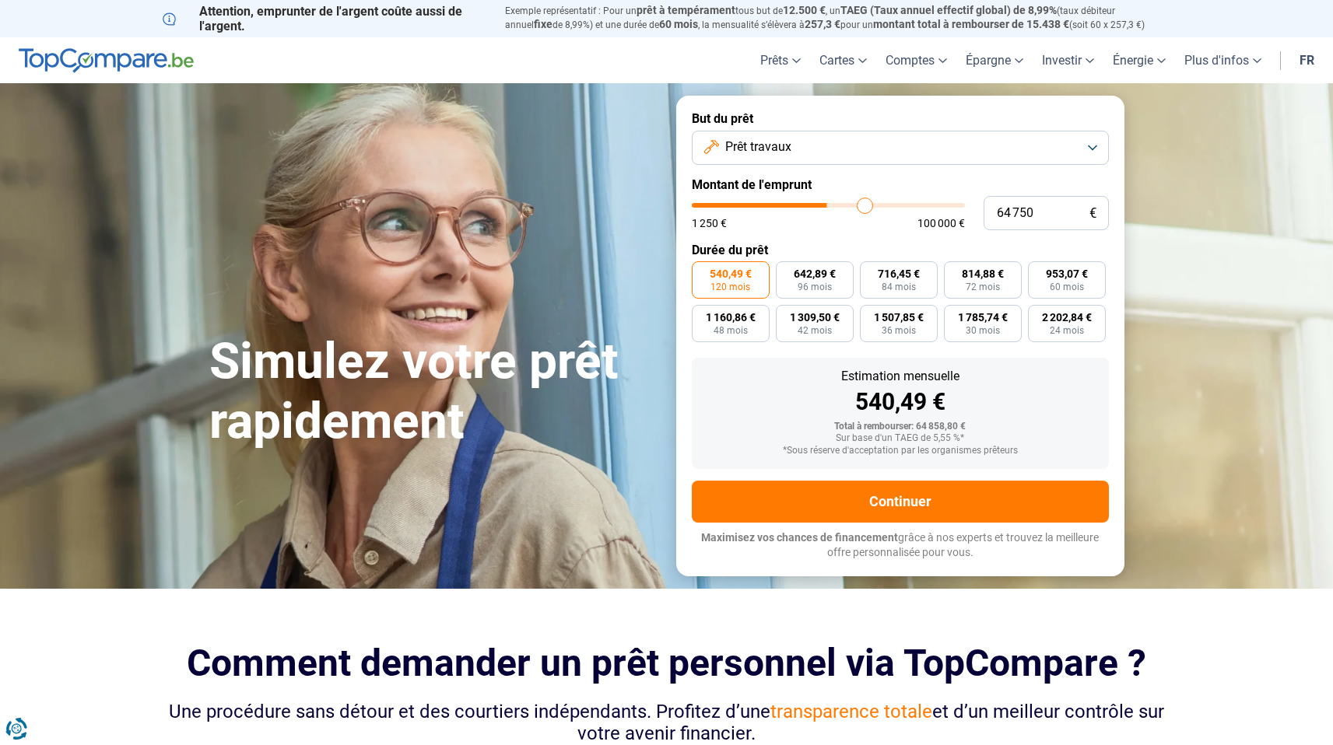
type input "70 750"
type input "70750"
type input "77 750"
type input "77750"
type input "83 250"
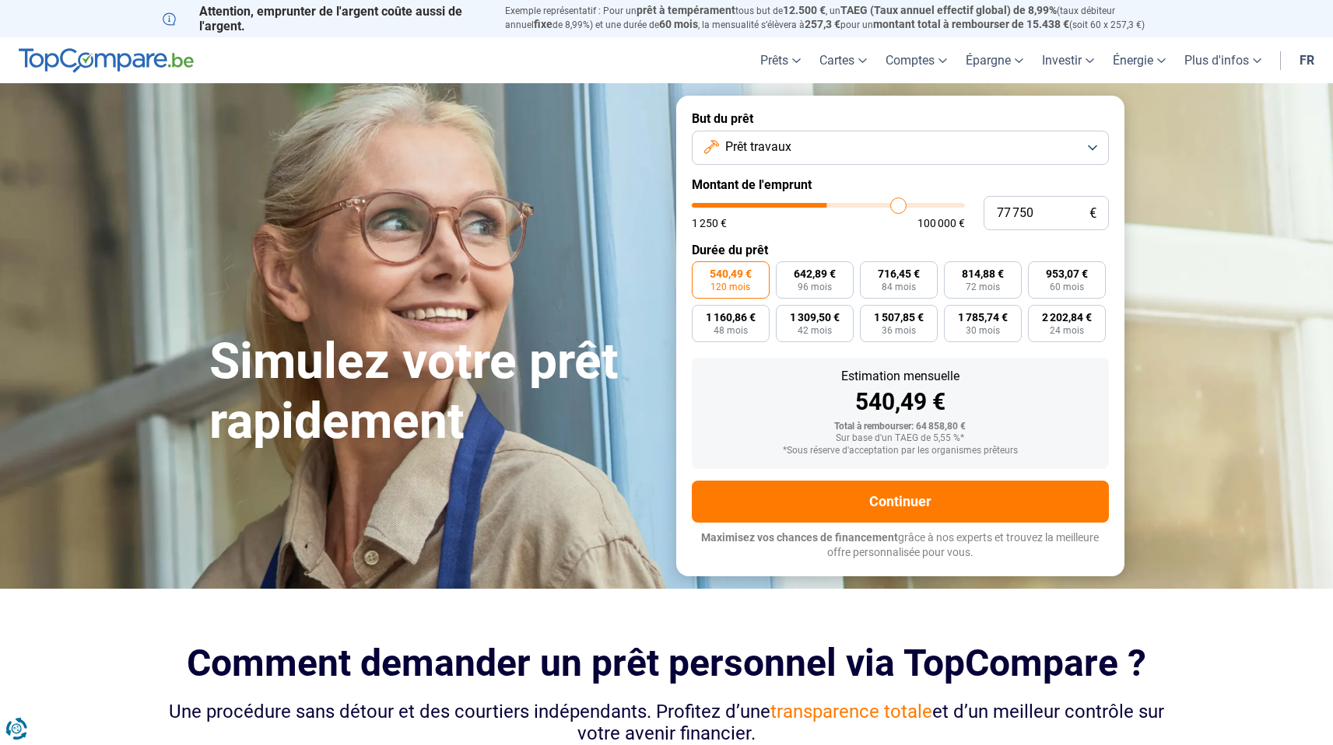
type input "83250"
type input "89 250"
type input "89250"
type input "95 250"
type input "95250"
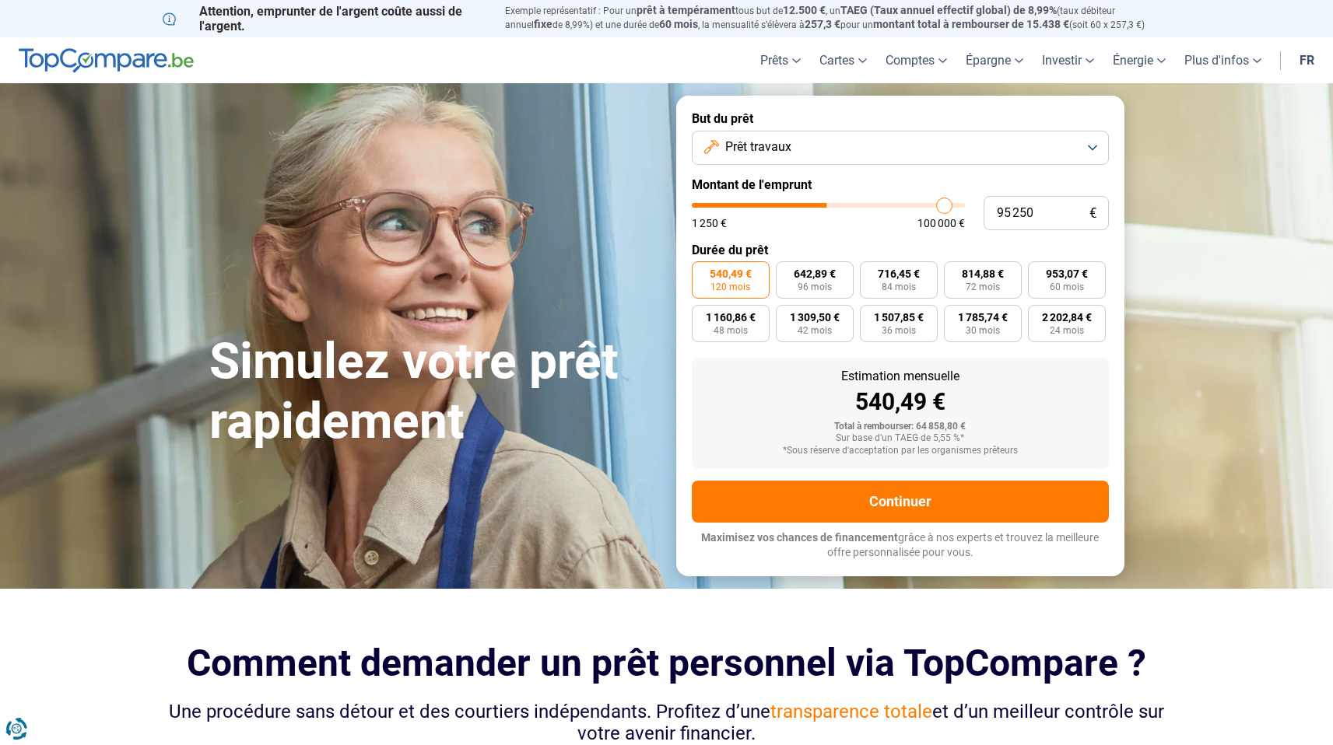
type input "100 000"
drag, startPoint x: 824, startPoint y: 205, endPoint x: 1000, endPoint y: 205, distance: 176.6
type input "100000"
click at [965, 205] on input "range" at bounding box center [828, 205] width 273 height 5
click at [1059, 226] on input "100 000" at bounding box center [1045, 213] width 125 height 34
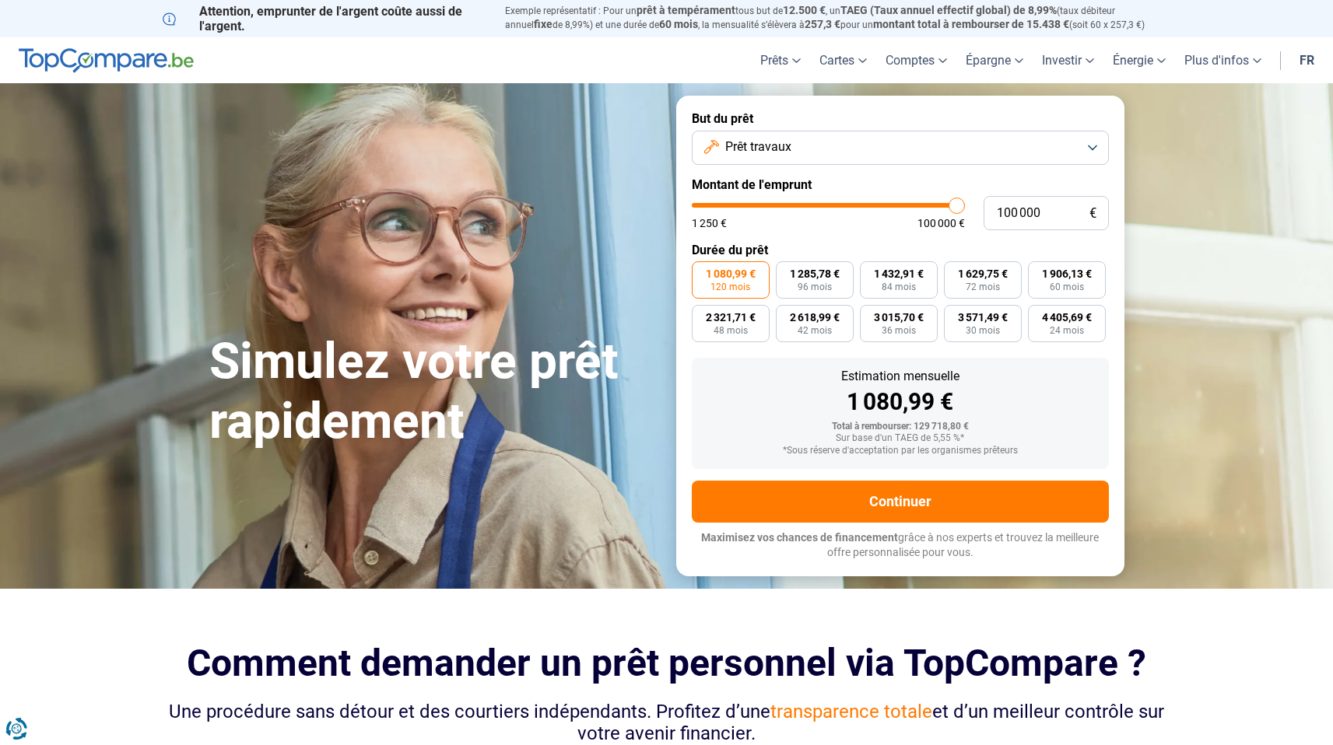
click at [909, 154] on button "Prêt travaux" at bounding box center [900, 148] width 417 height 34
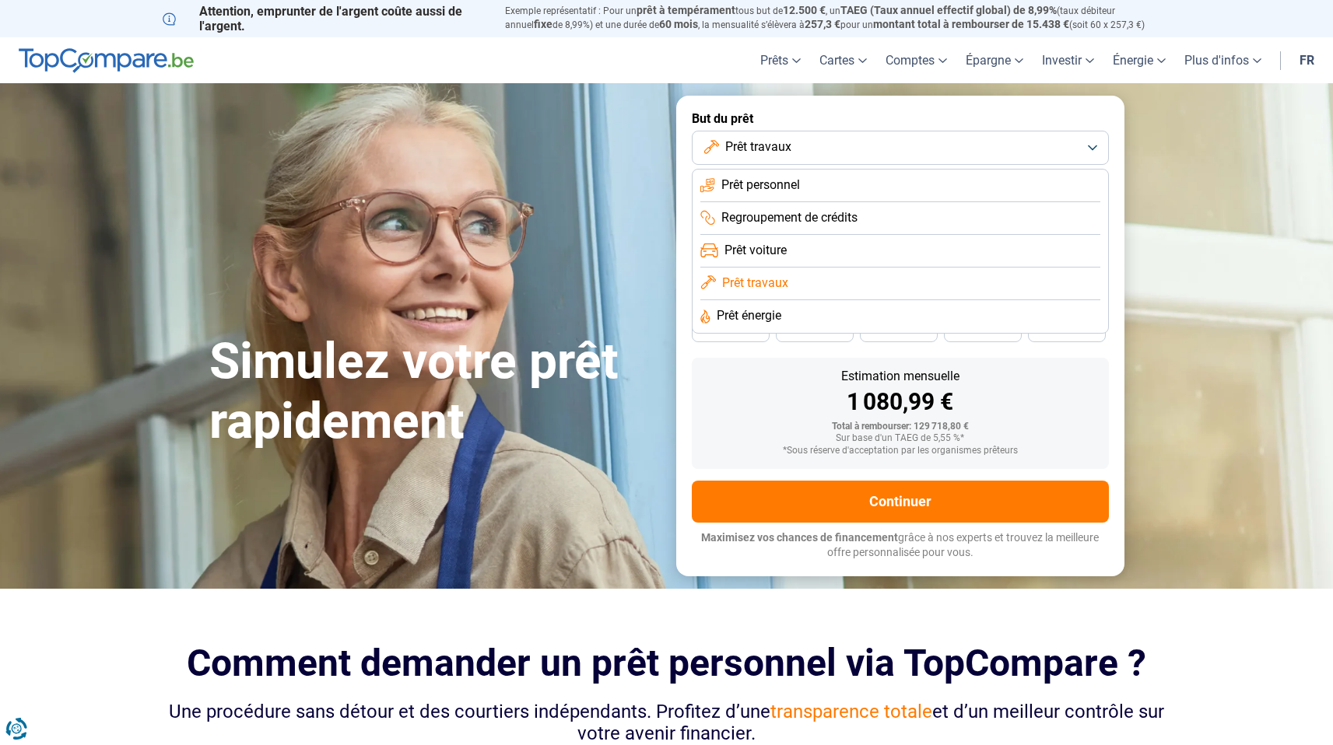
click at [842, 202] on li "Prêt personnel" at bounding box center [900, 218] width 400 height 33
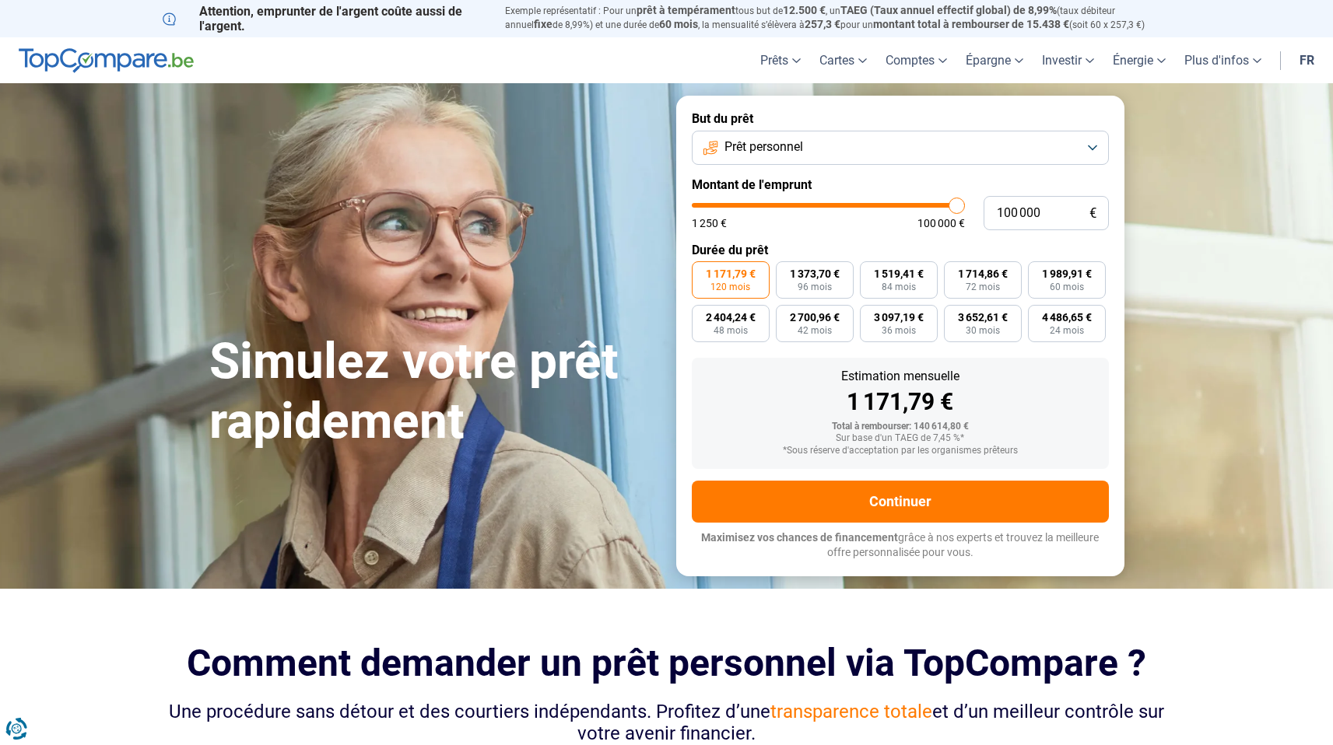
click at [909, 135] on button "Prêt personnel" at bounding box center [900, 148] width 417 height 34
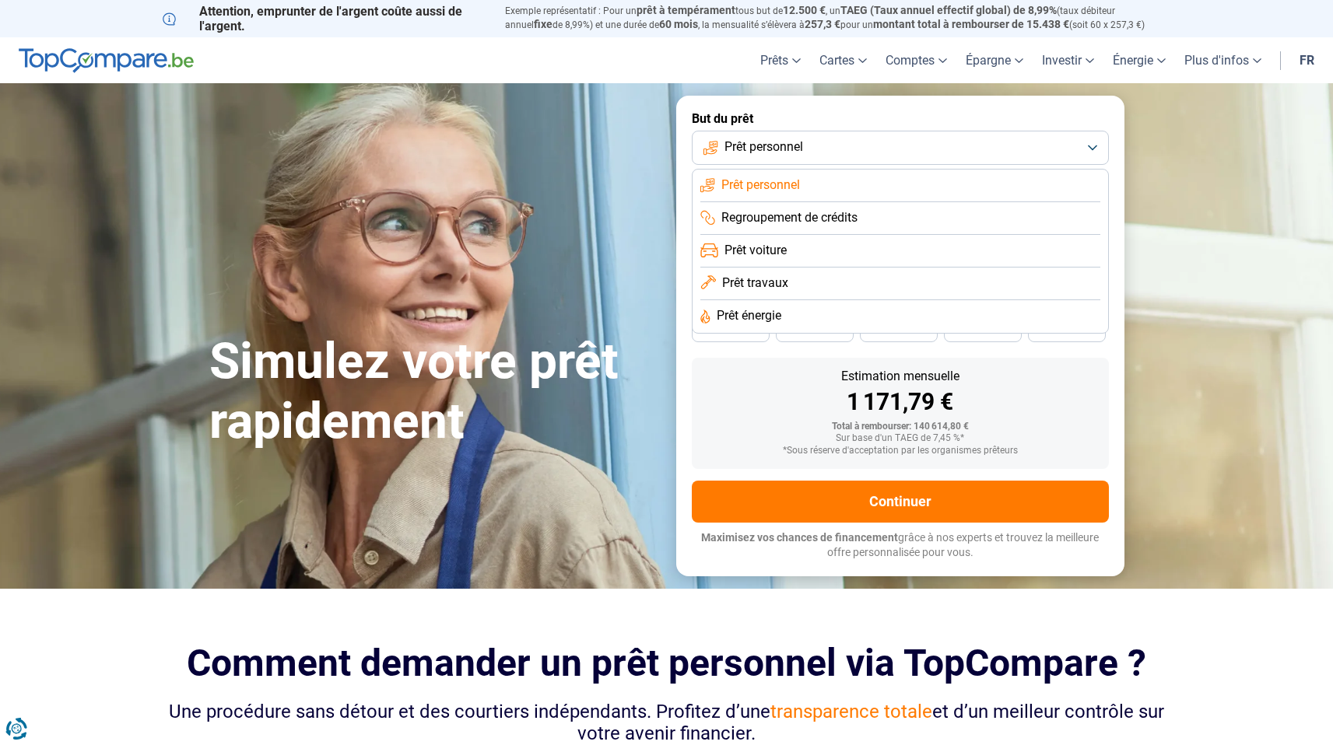
click at [828, 300] on li "Prêt travaux" at bounding box center [900, 316] width 400 height 33
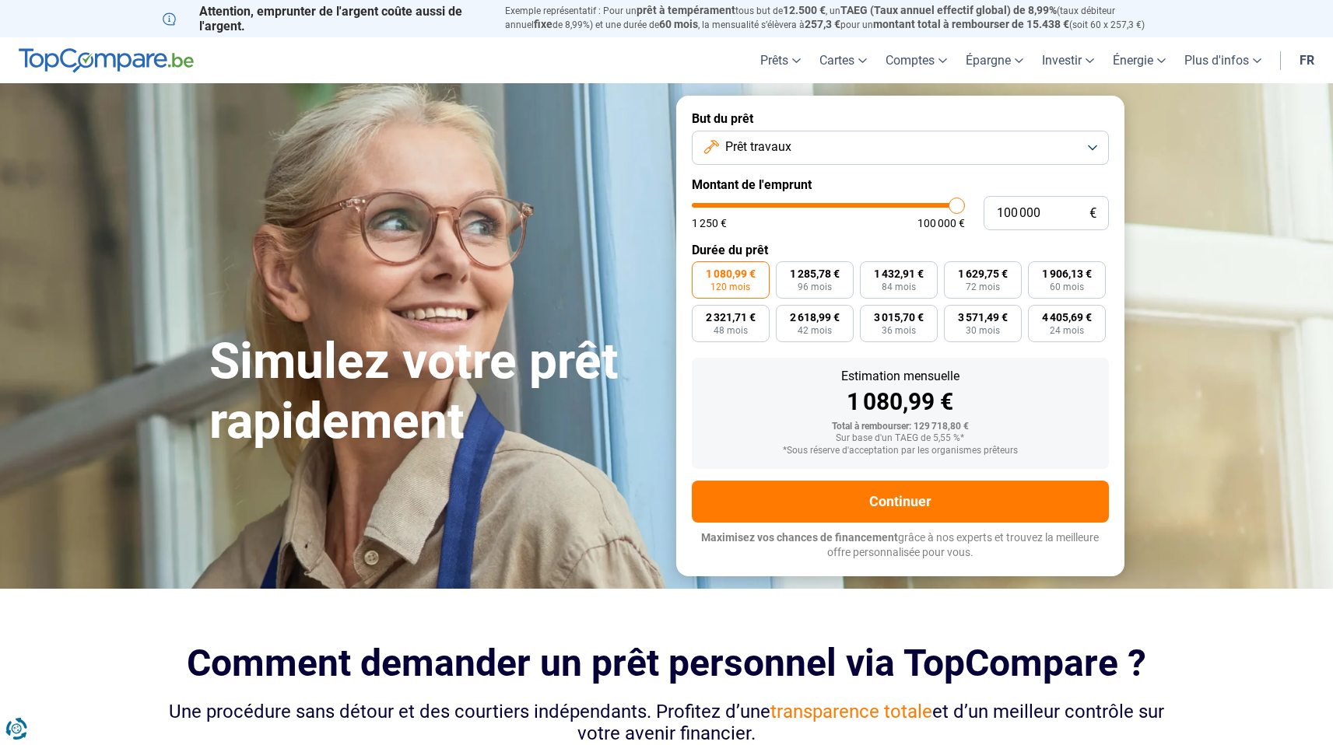
click at [862, 227] on div "1 250 € 100 000 €" at bounding box center [828, 223] width 273 height 11
click at [986, 153] on button "Prêt travaux" at bounding box center [900, 148] width 417 height 34
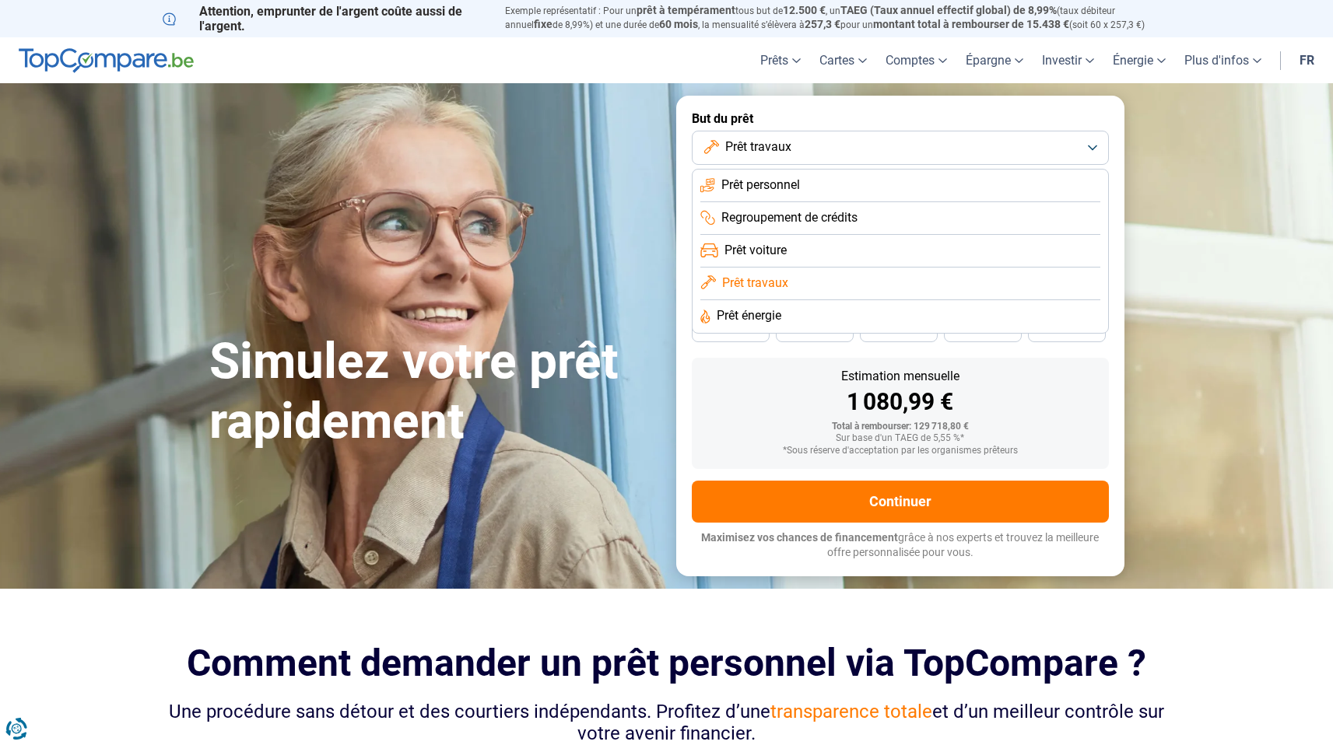
click at [869, 202] on li "Prêt personnel" at bounding box center [900, 218] width 400 height 33
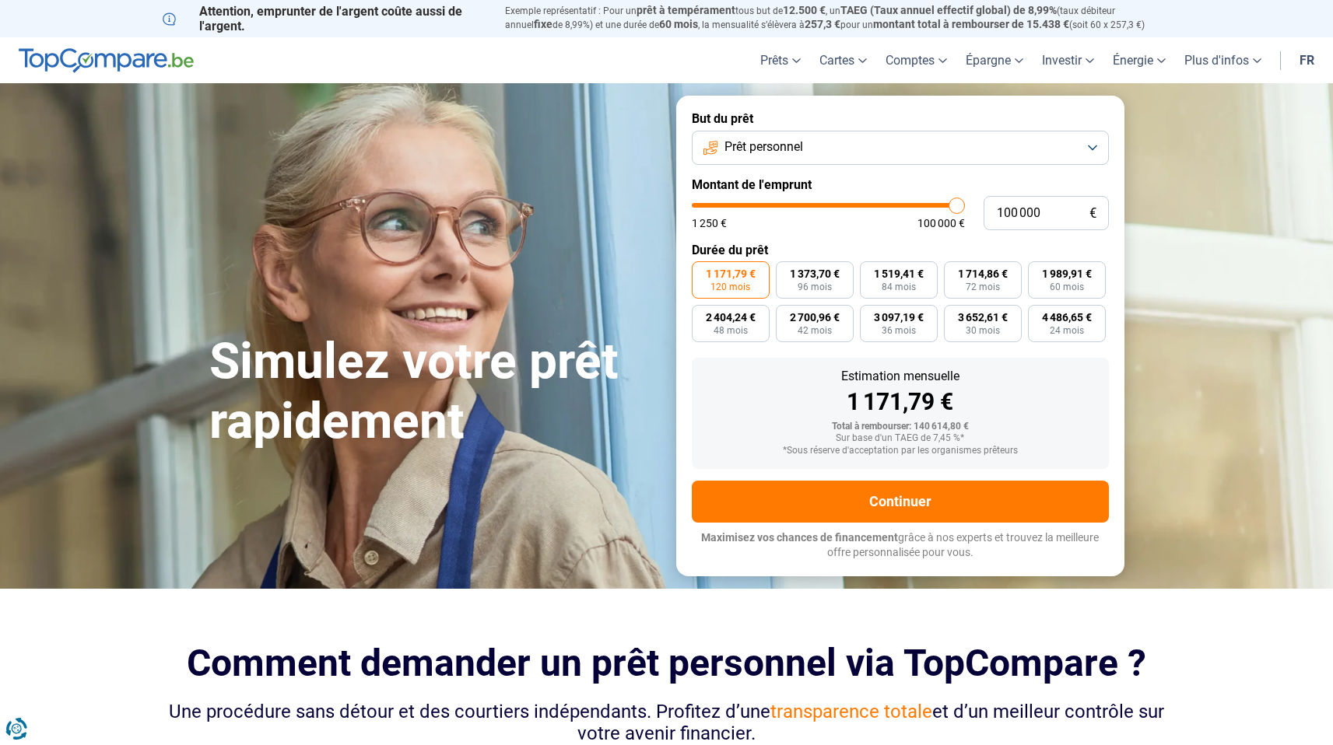
drag, startPoint x: 954, startPoint y: 151, endPoint x: 939, endPoint y: 156, distance: 15.8
click at [954, 151] on button "Prêt personnel" at bounding box center [900, 148] width 417 height 34
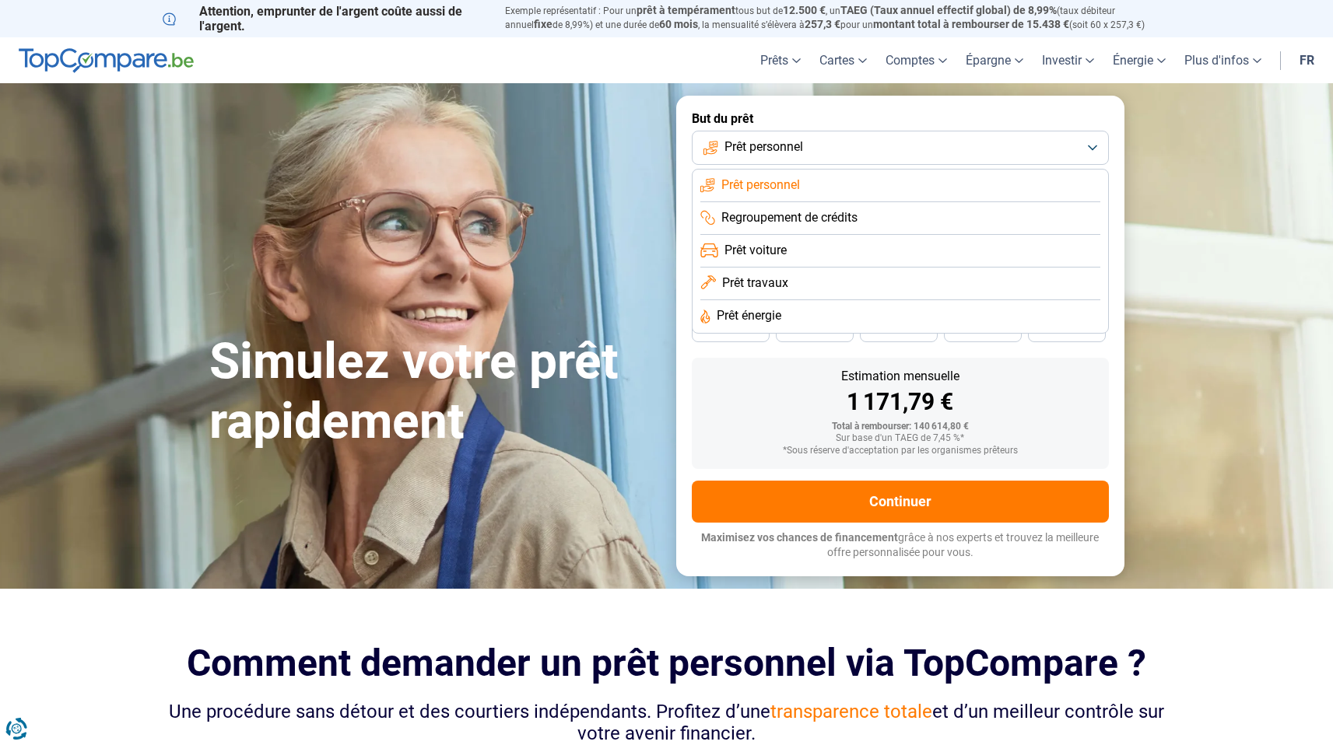
click at [781, 282] on span "Prêt travaux" at bounding box center [755, 283] width 66 height 17
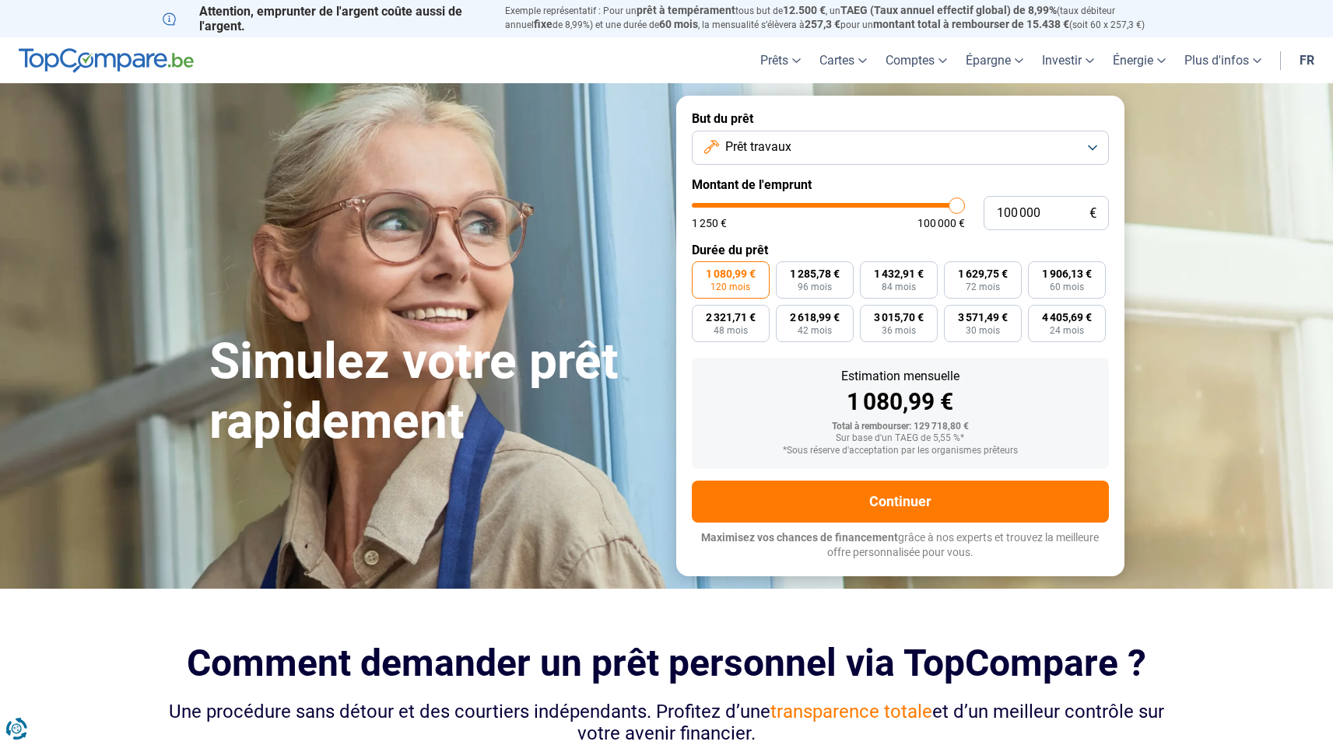
type input "99 500"
type input "99500"
type input "98 750"
type input "98750"
type input "97 250"
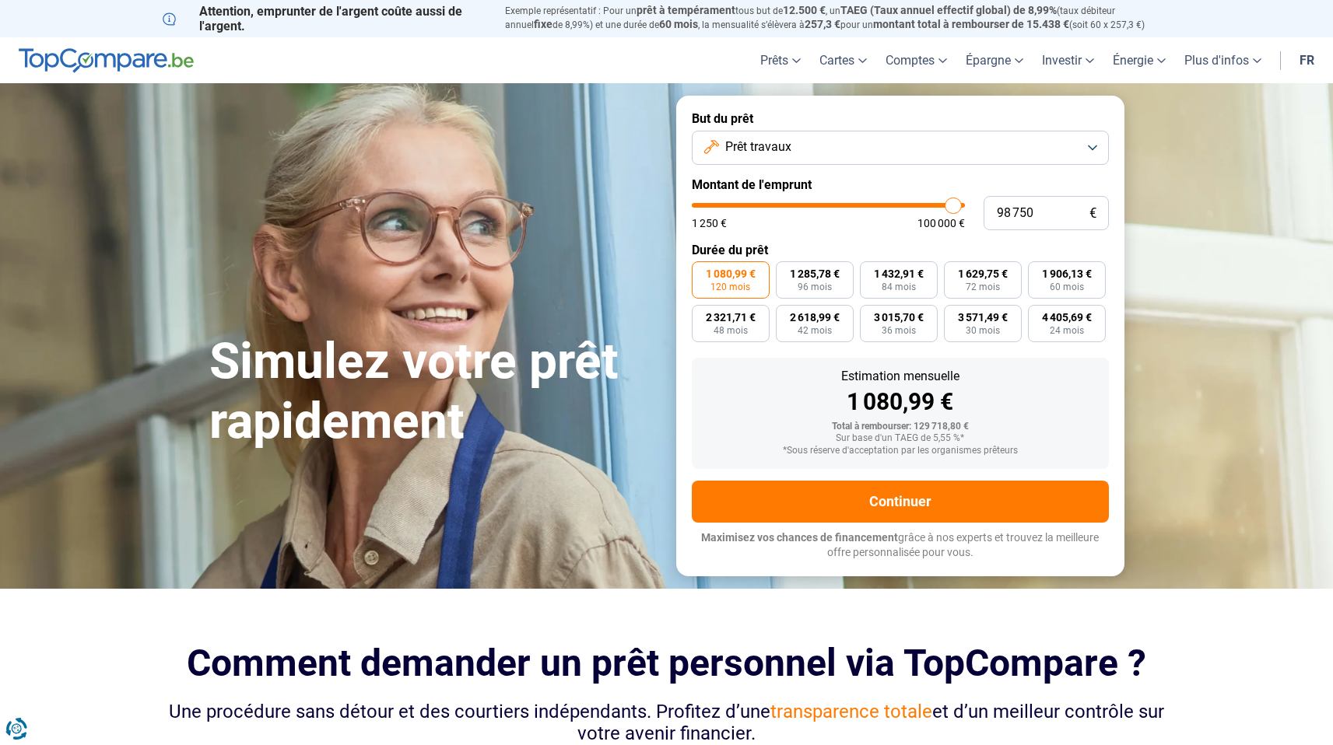
type input "97250"
type input "95 500"
type input "95500"
type input "93 750"
type input "93750"
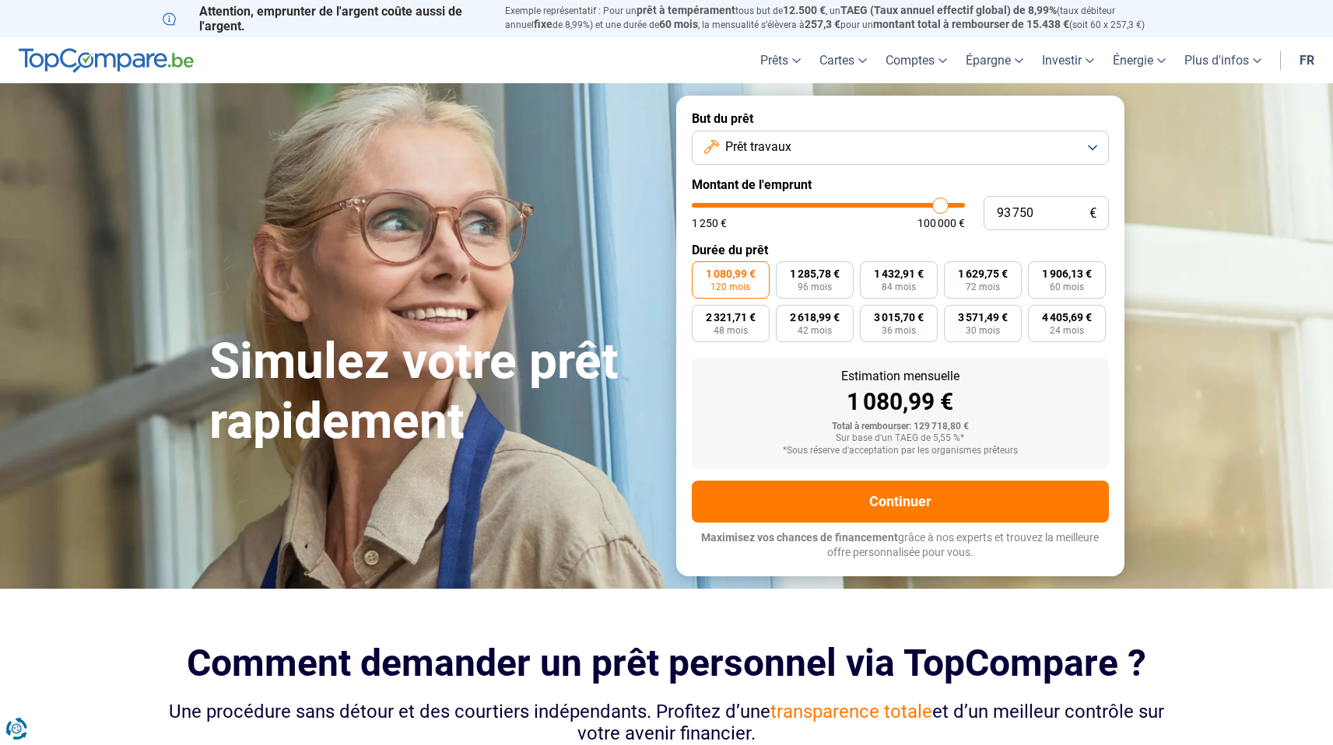
type input "91 250"
type input "91250"
type input "88 250"
type input "88250"
type input "86 250"
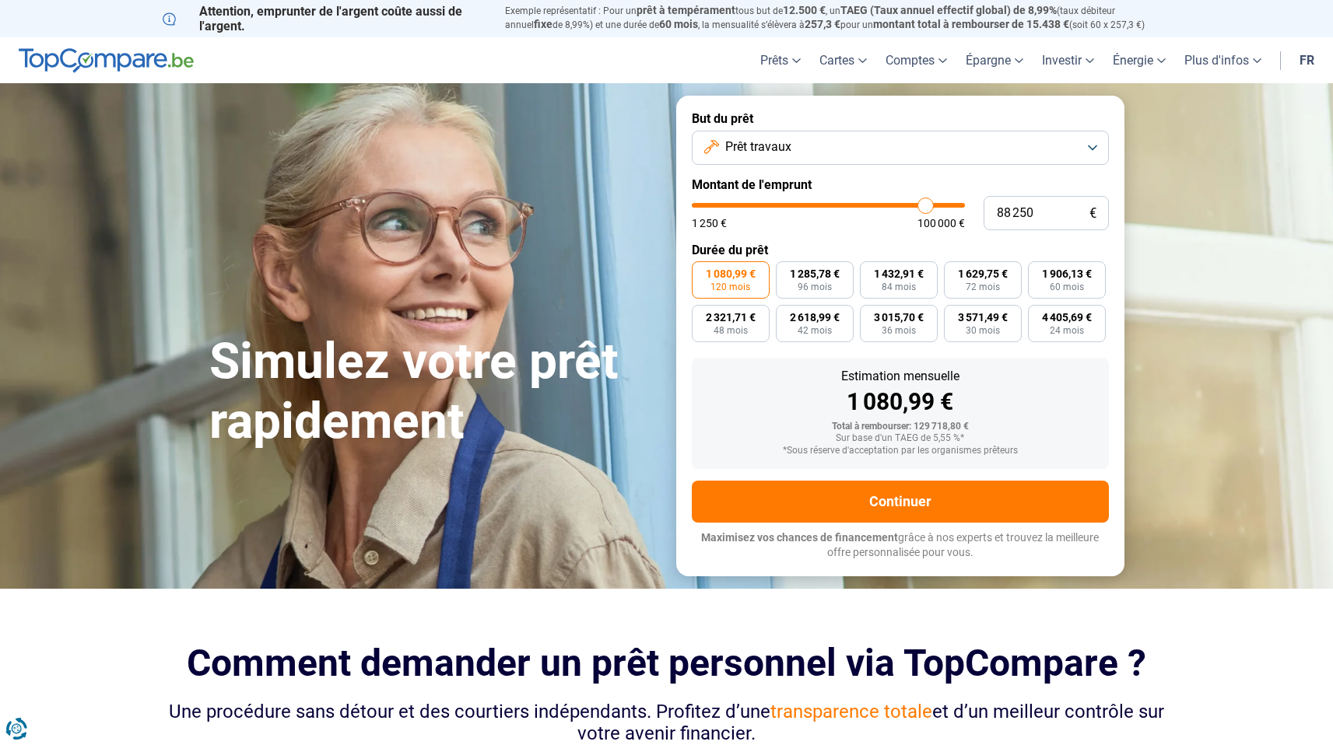
type input "86250"
type input "84 500"
type input "84500"
type input "82 000"
type input "82000"
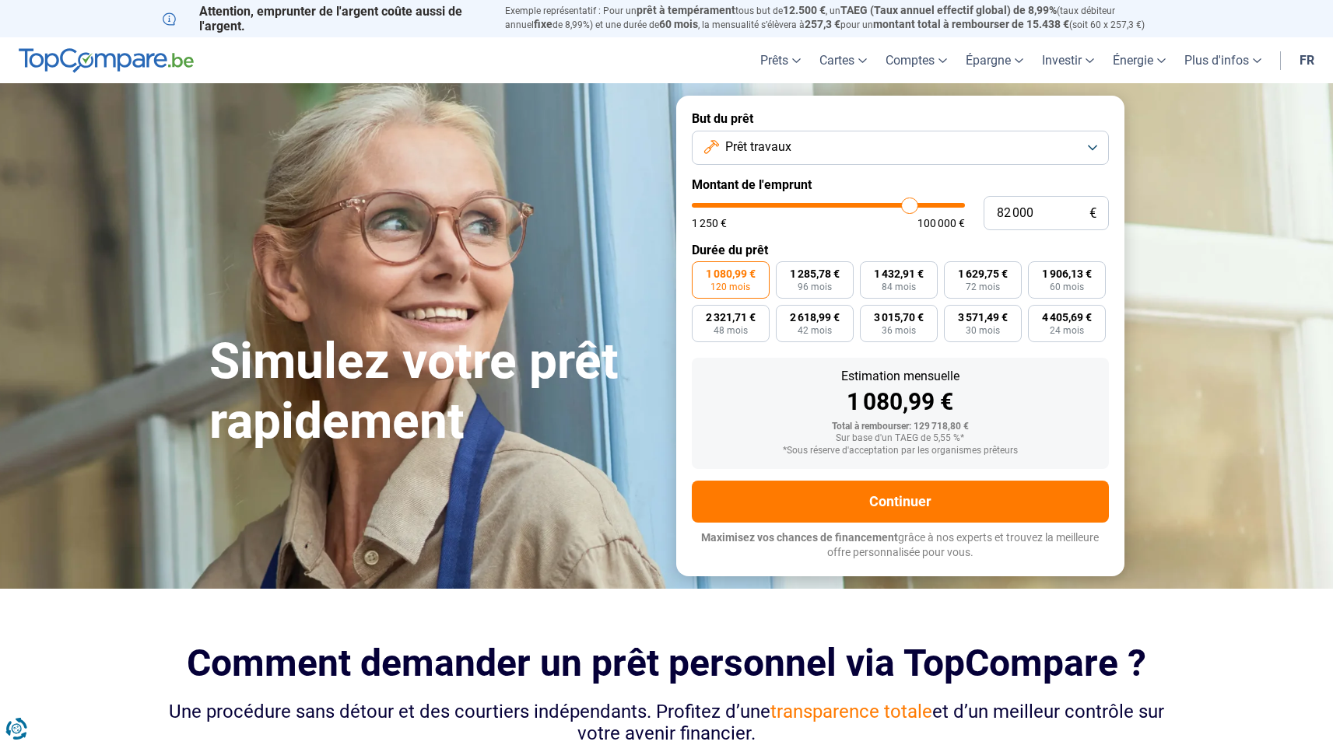
type input "79 500"
type input "79500"
type input "76 500"
type input "76500"
type input "73 750"
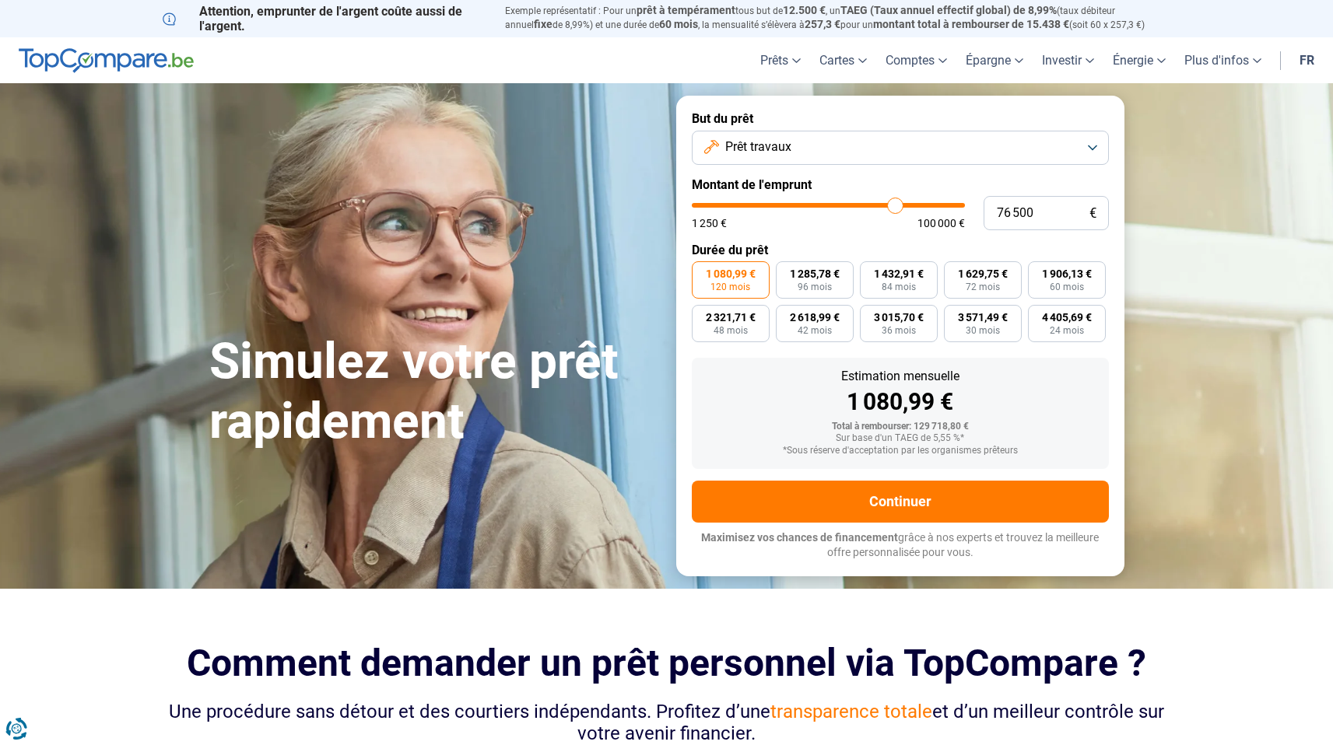
type input "73750"
type input "72 000"
type input "72000"
type input "69 000"
type input "69000"
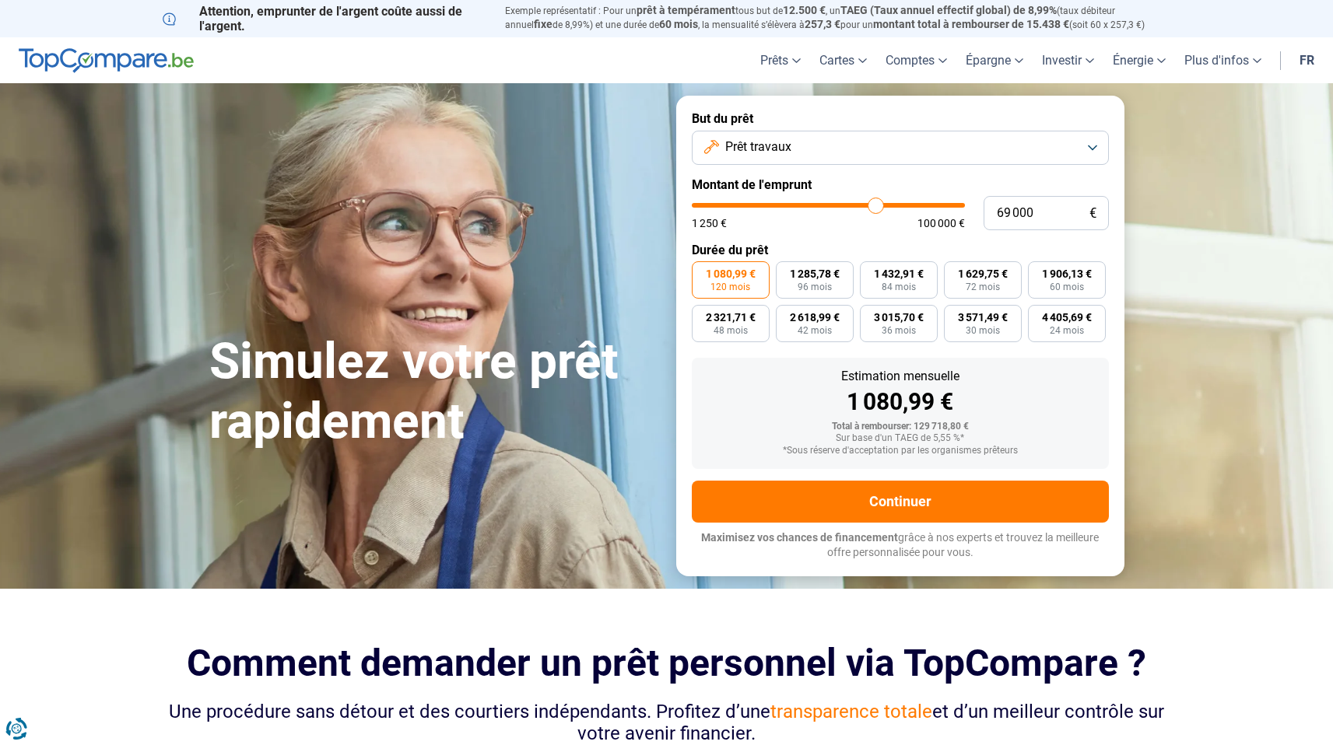
type input "65 000"
type input "65000"
type input "62 750"
type input "62750"
type input "61 000"
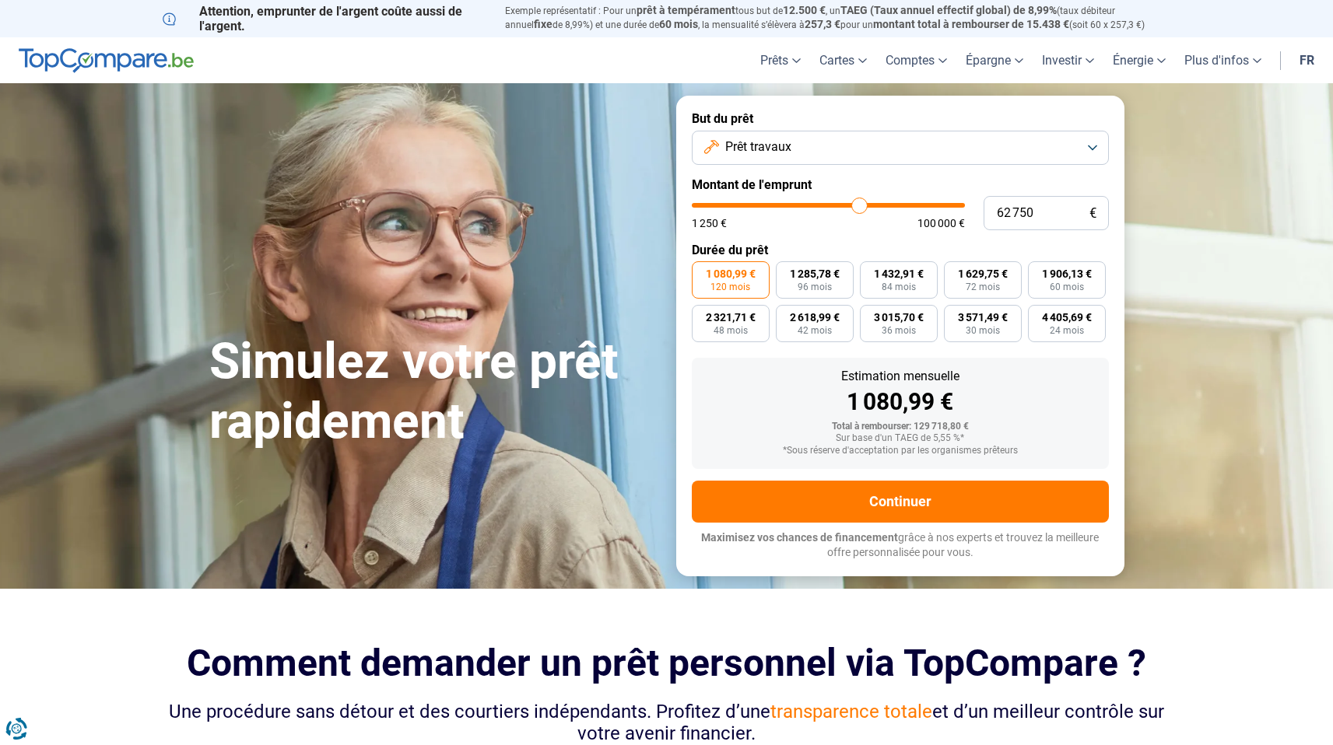
type input "61000"
type input "58 500"
type input "58500"
type input "56 000"
type input "56000"
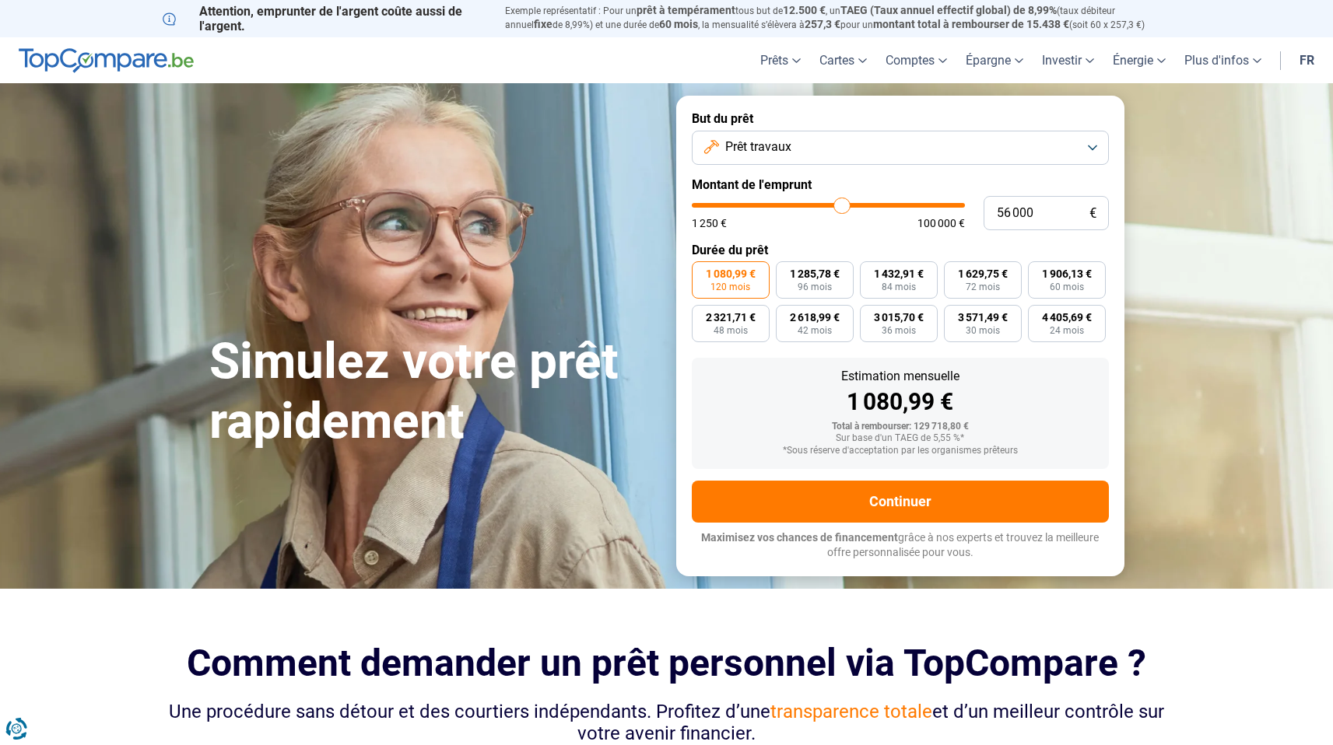
type input "54 750"
type input "54750"
type input "53 750"
type input "53750"
type input "52 750"
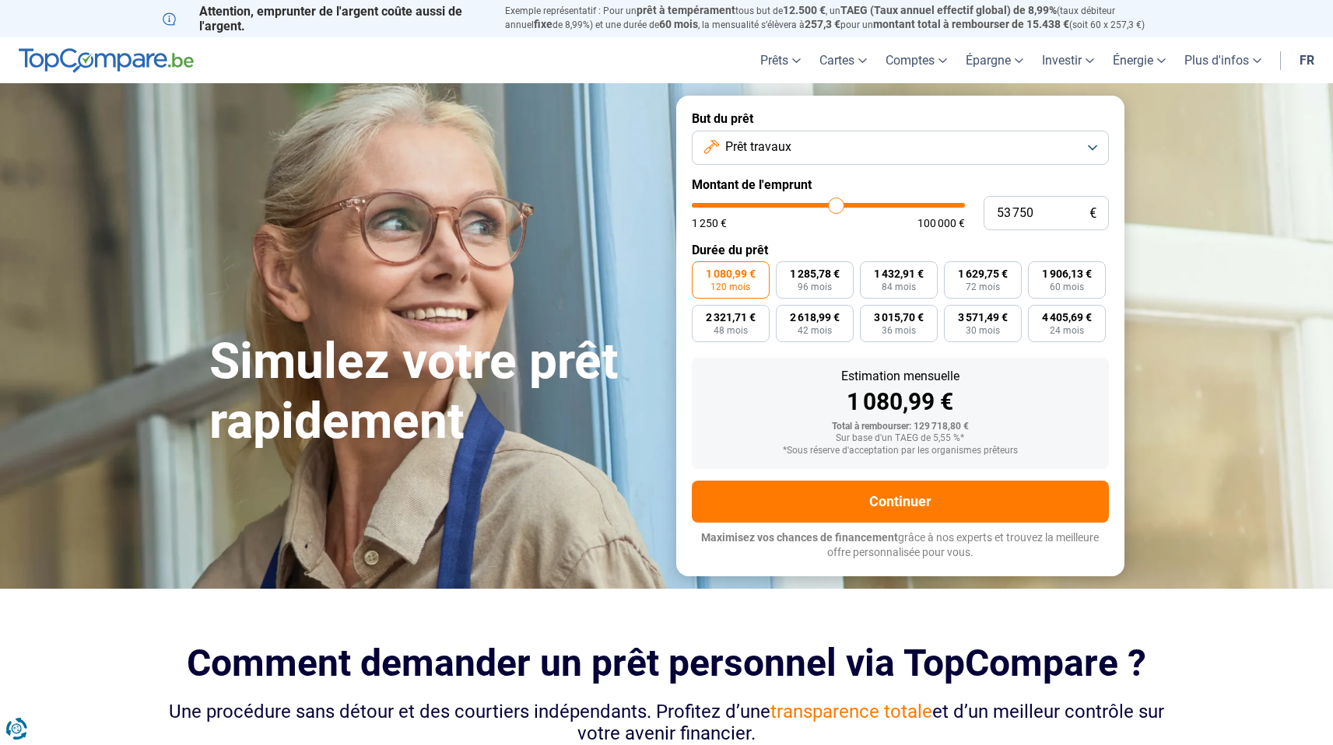
type input "52750"
type input "51 750"
type input "51750"
type input "50 750"
type input "50750"
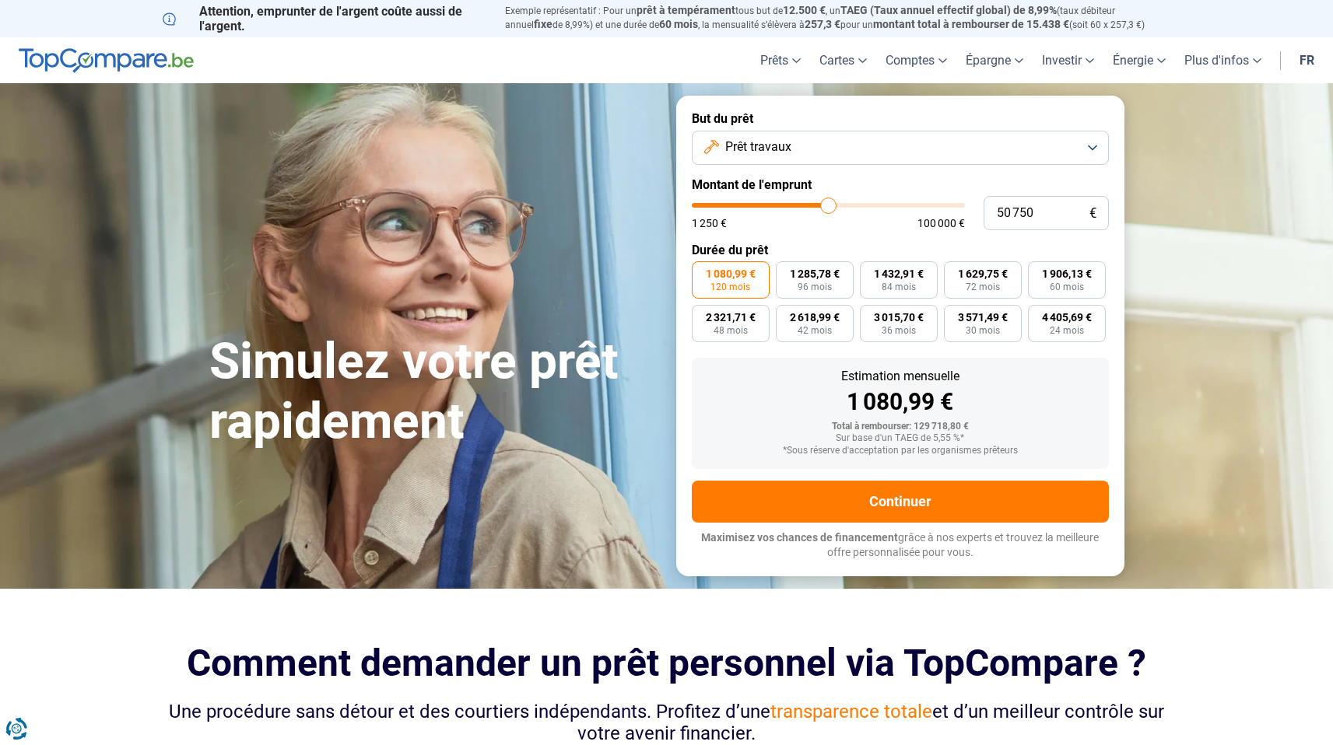
type input "50 000"
type input "50000"
type input "49 250"
type input "49250"
type input "48 000"
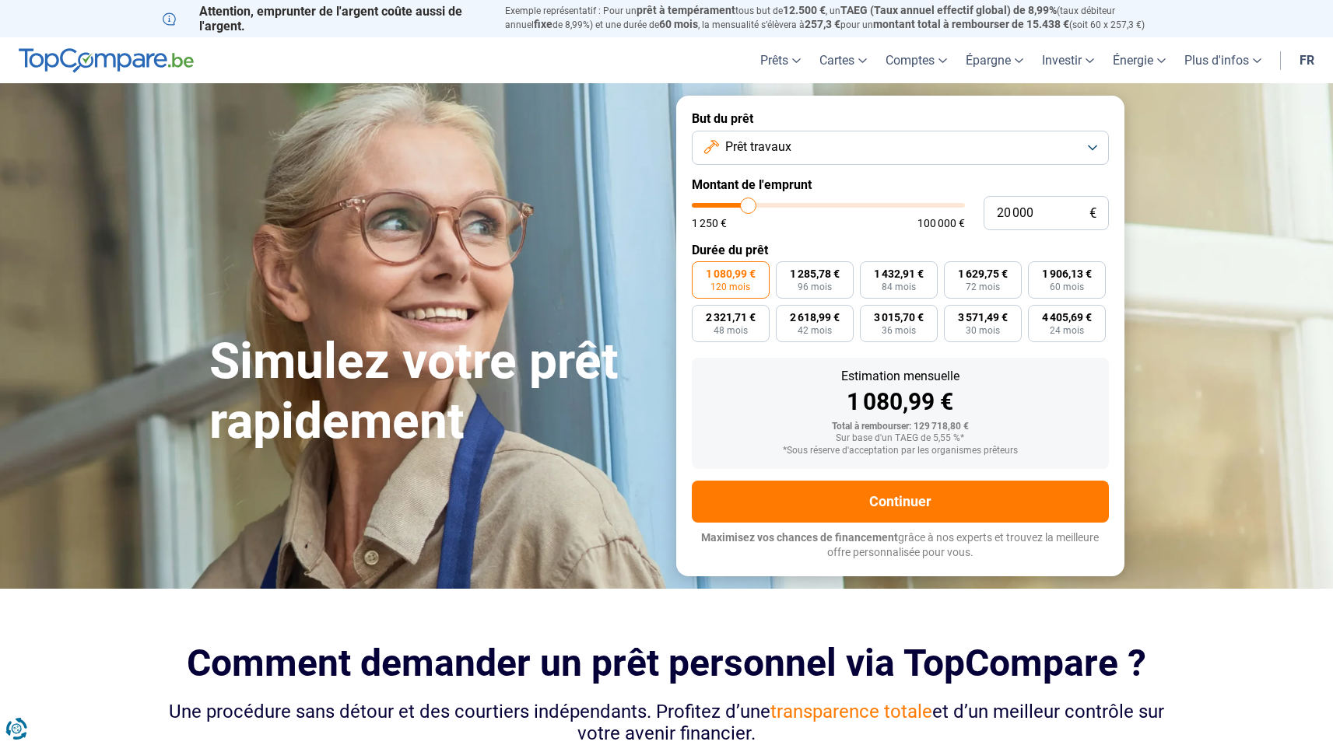
drag, startPoint x: 958, startPoint y: 208, endPoint x: 748, endPoint y: 210, distance: 209.3
click at [748, 208] on input "range" at bounding box center [828, 205] width 273 height 5
